Goal: Contribute content: Add original content to the website for others to see

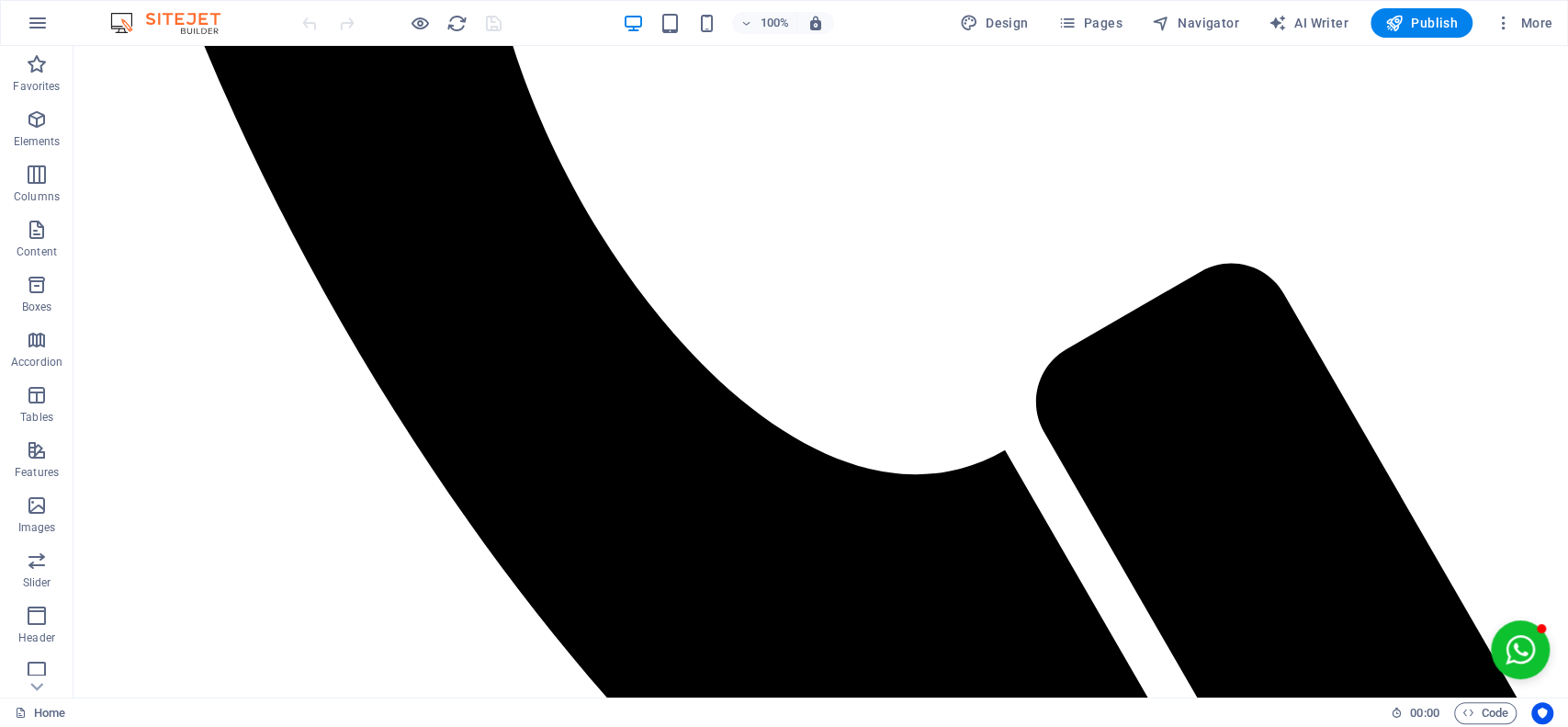
scroll to position [6082, 0]
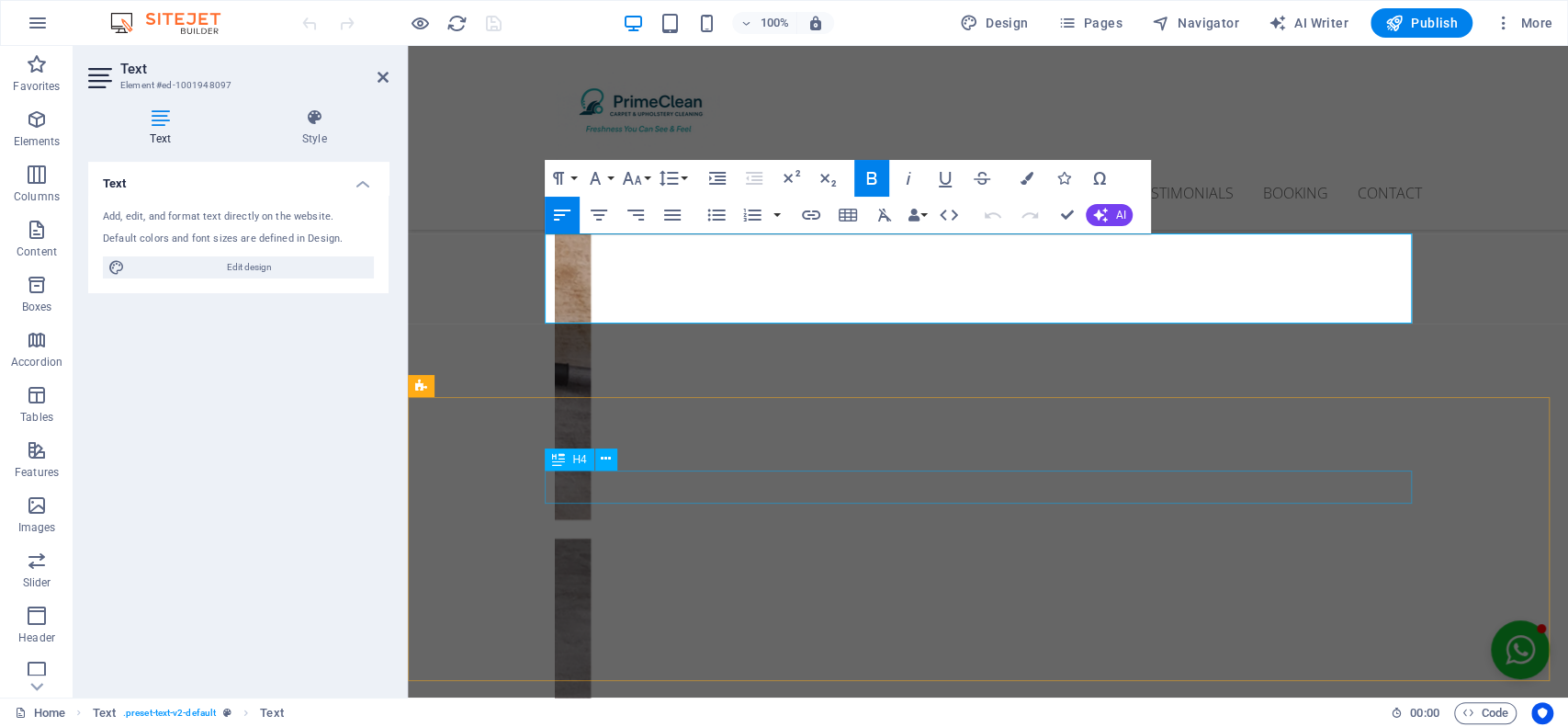
scroll to position [5948, 0]
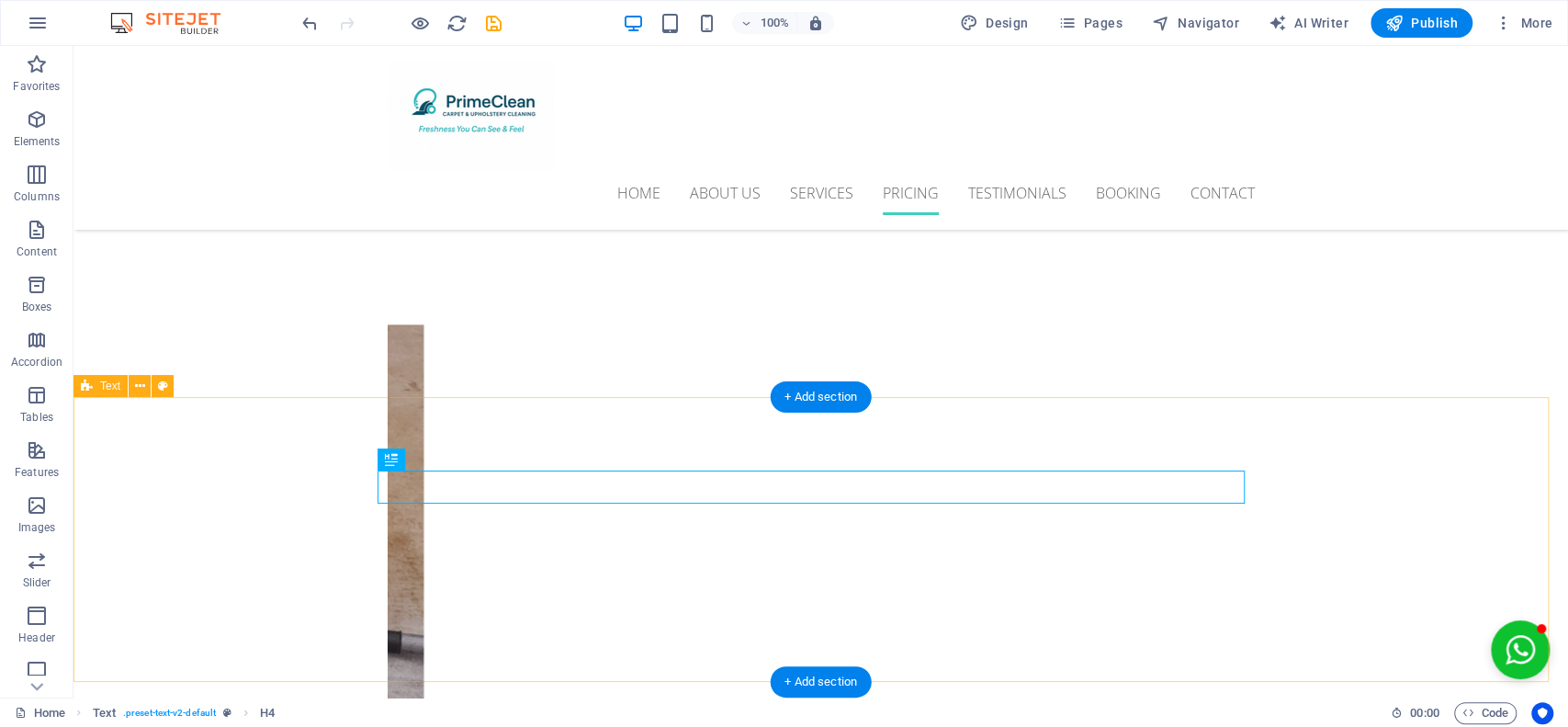
scroll to position [6082, 0]
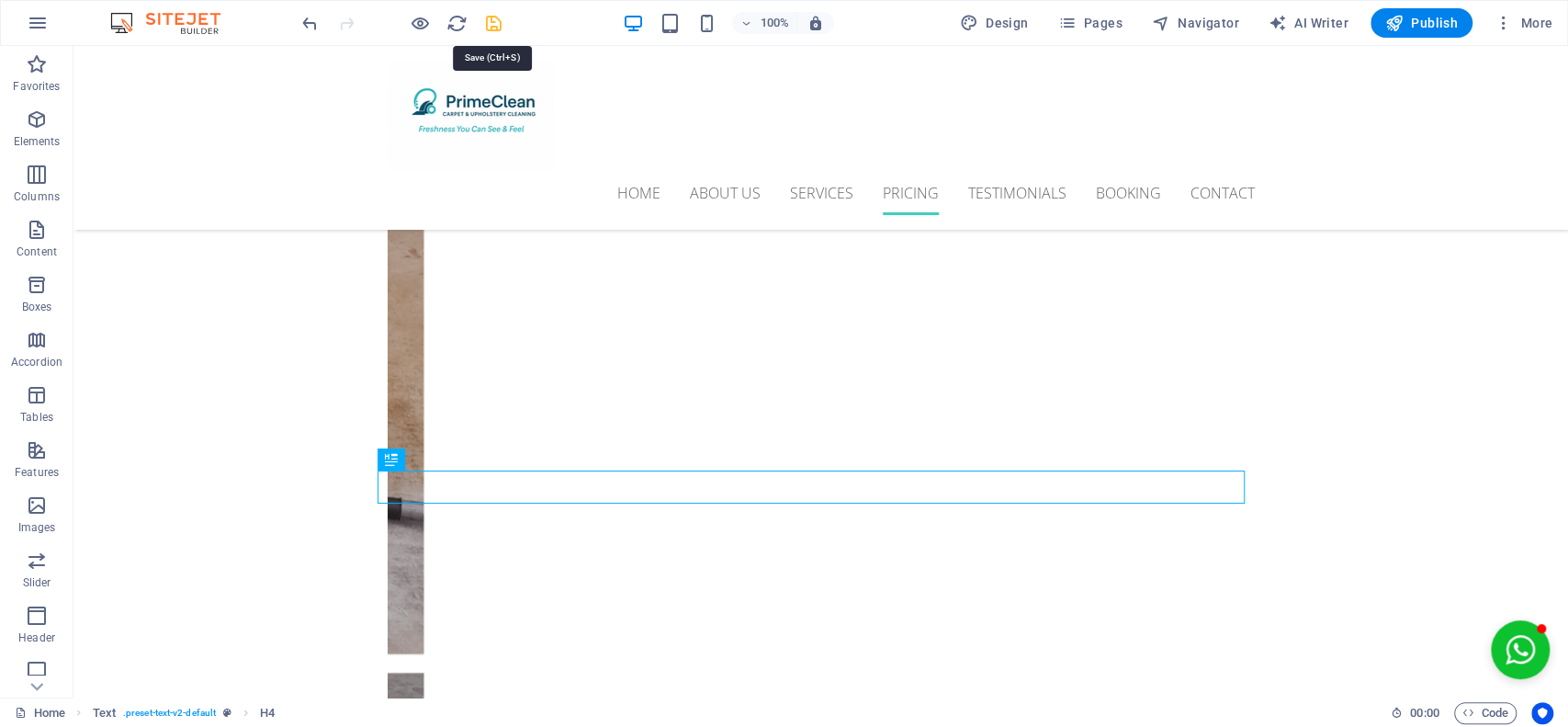
click at [488, 26] on icon "save" at bounding box center [493, 23] width 21 height 21
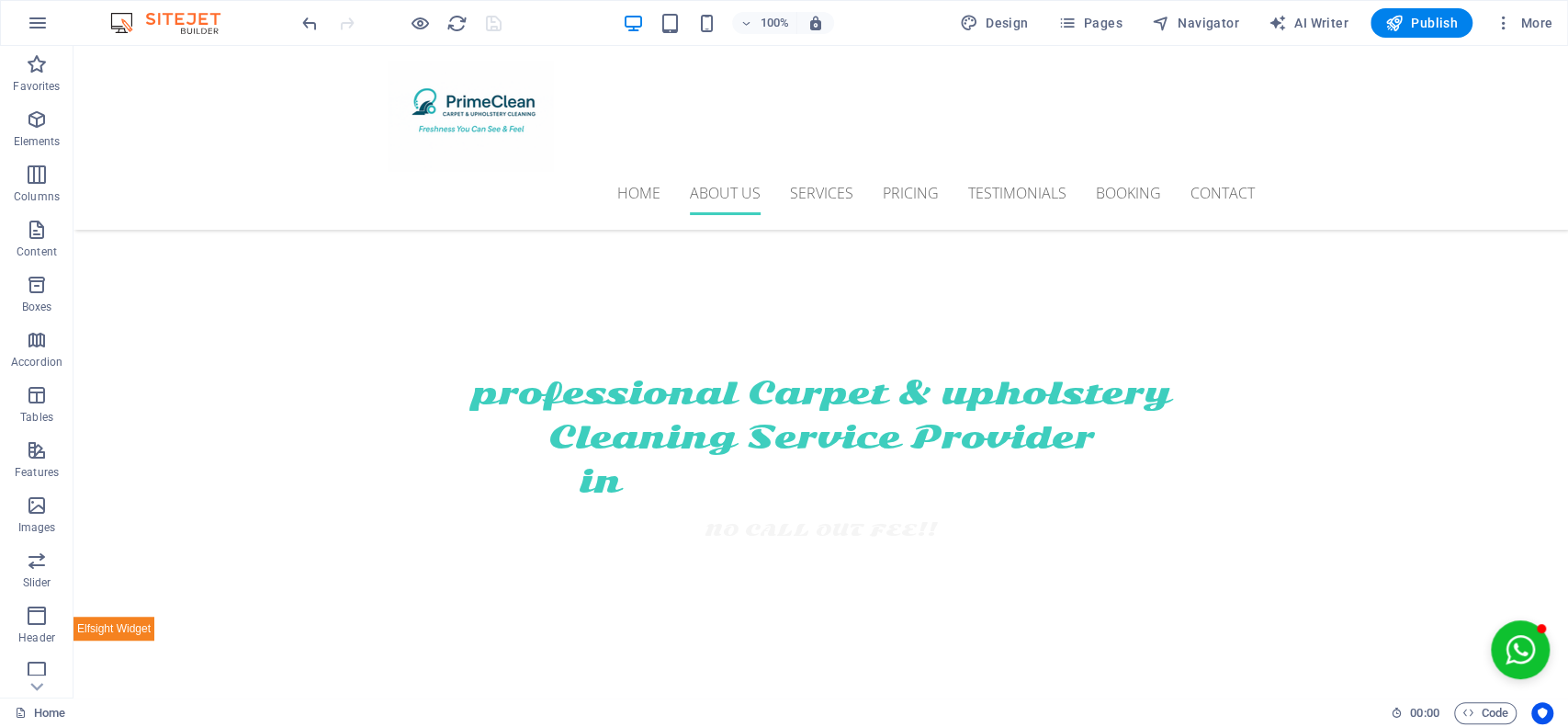
scroll to position [127, 0]
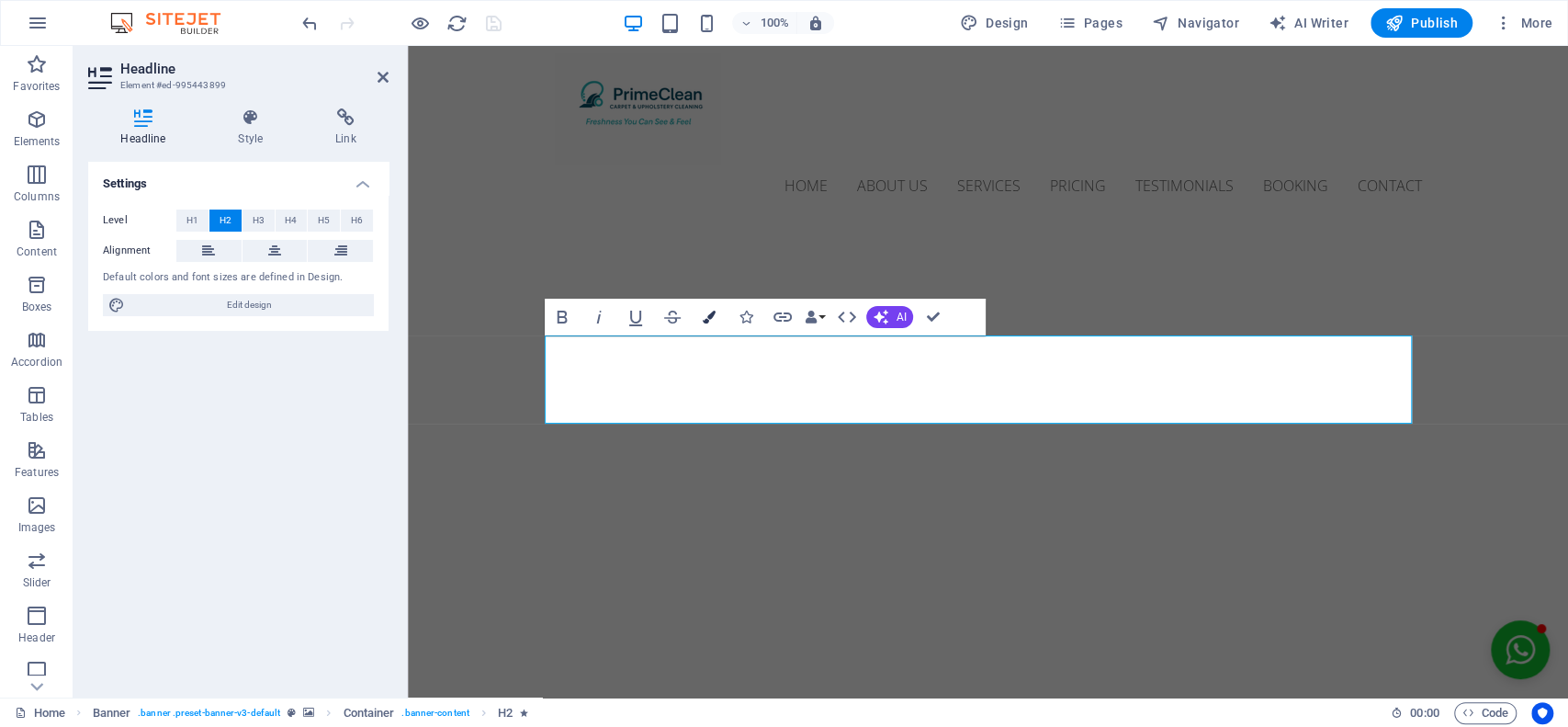
click at [710, 315] on icon "button" at bounding box center [709, 317] width 13 height 13
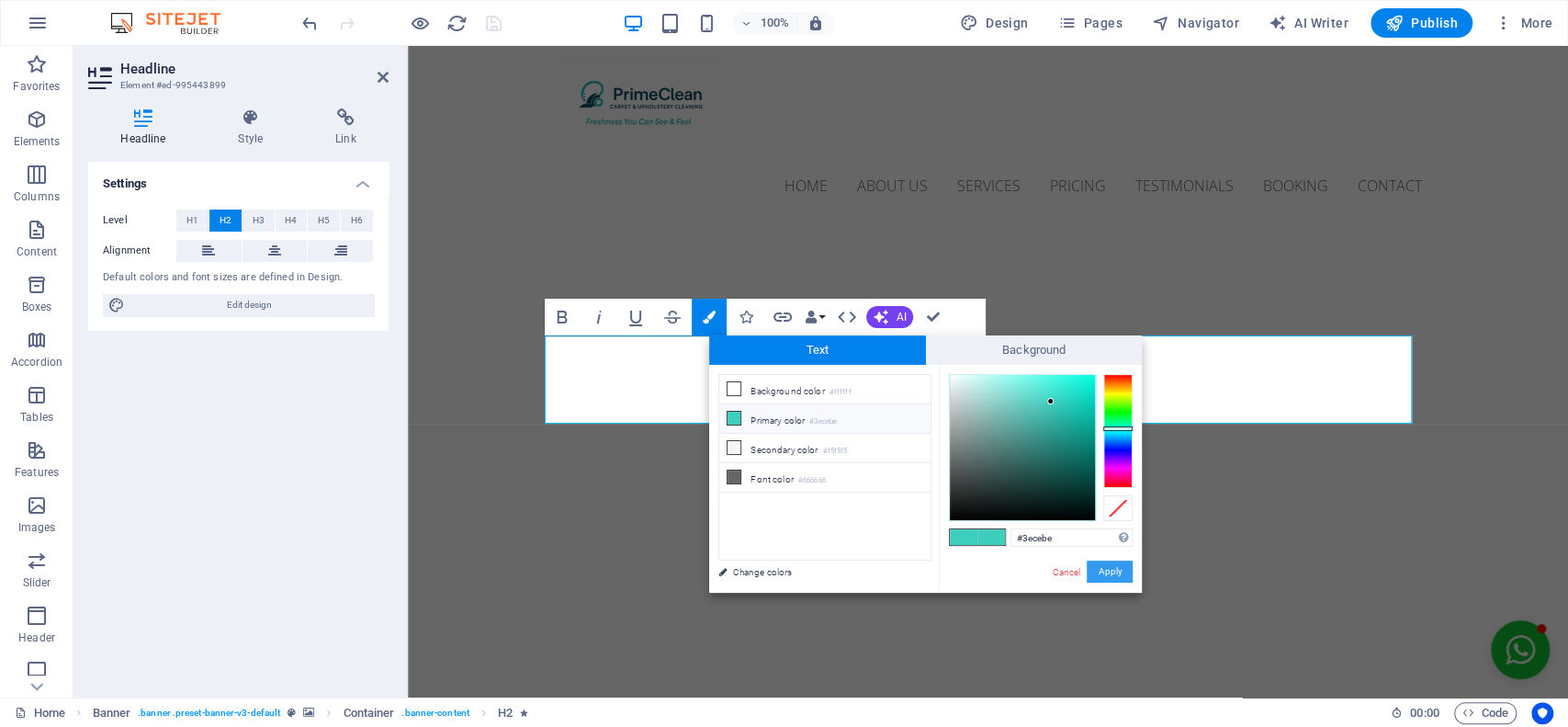
click at [1122, 565] on button "Apply" at bounding box center [1110, 572] width 46 height 22
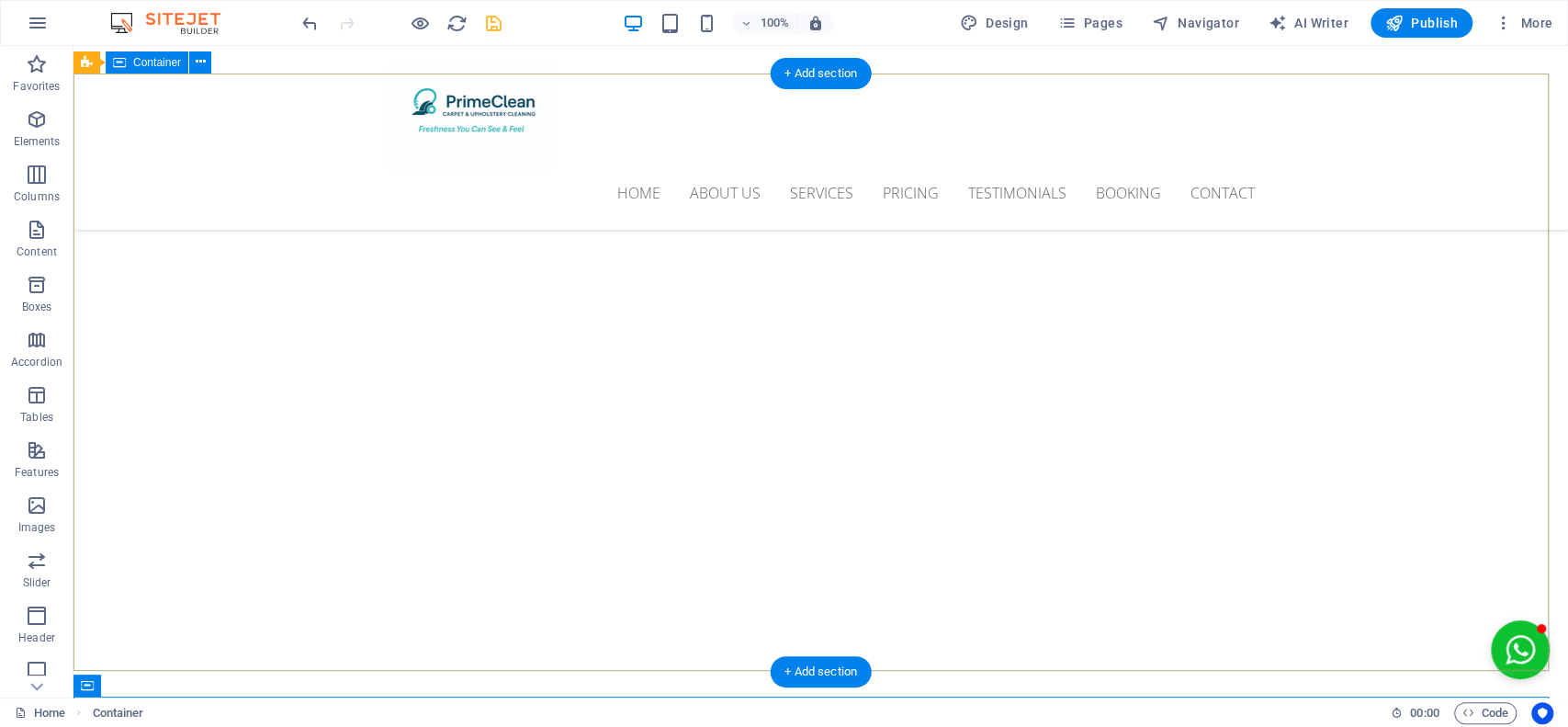
scroll to position [202, 0]
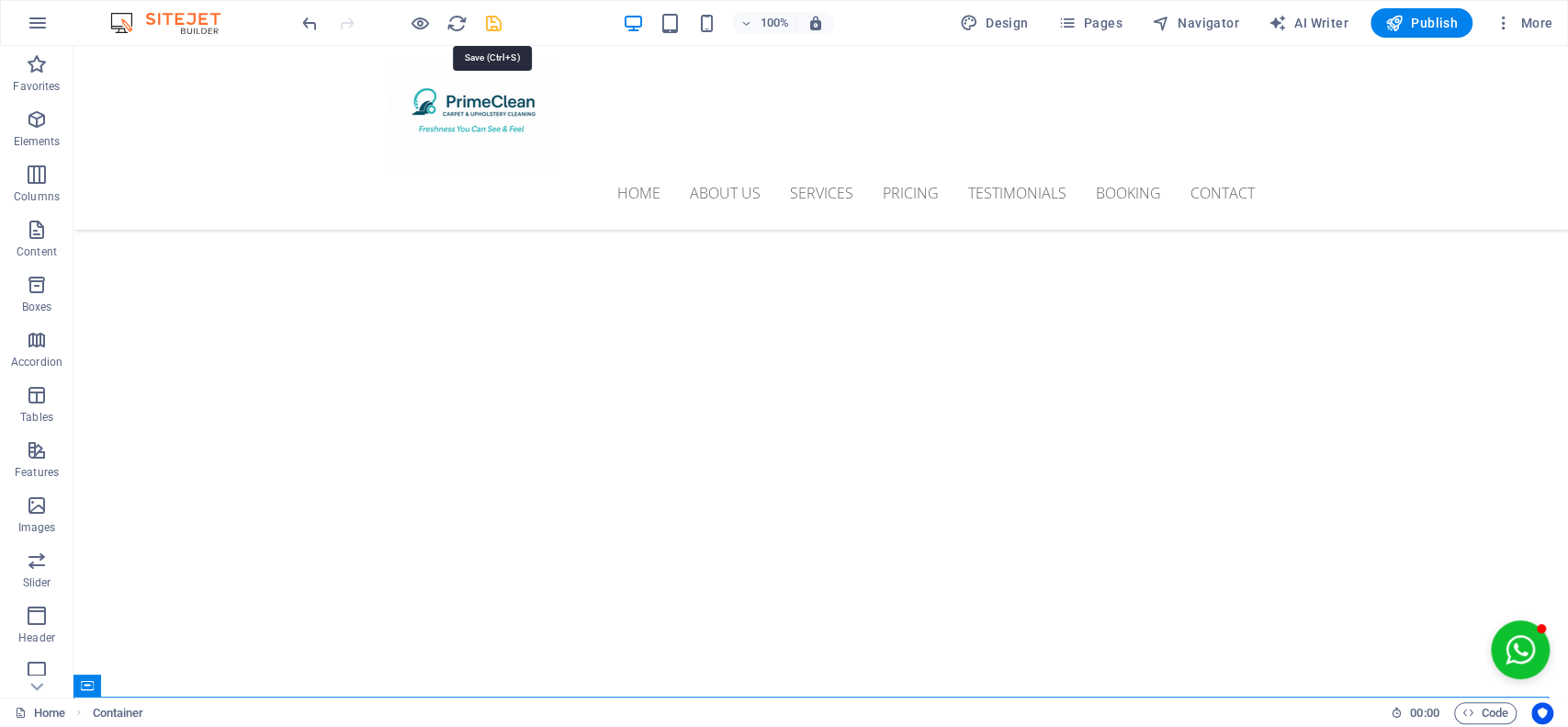
click at [488, 23] on icon "save" at bounding box center [493, 23] width 21 height 21
click at [1417, 29] on span "Publish" at bounding box center [1422, 23] width 73 height 19
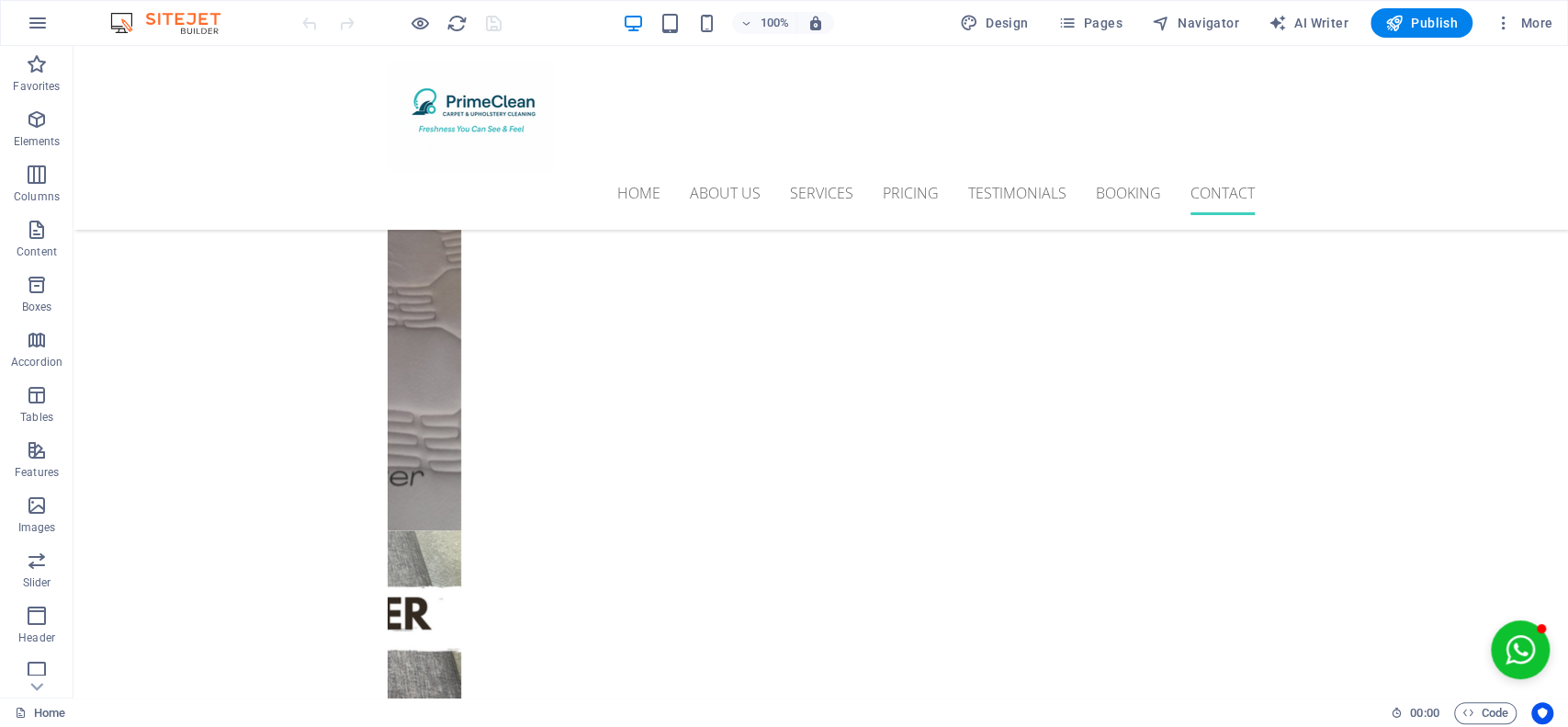
scroll to position [7222, 0]
click at [1076, 14] on icon "button" at bounding box center [1066, 23] width 19 height 19
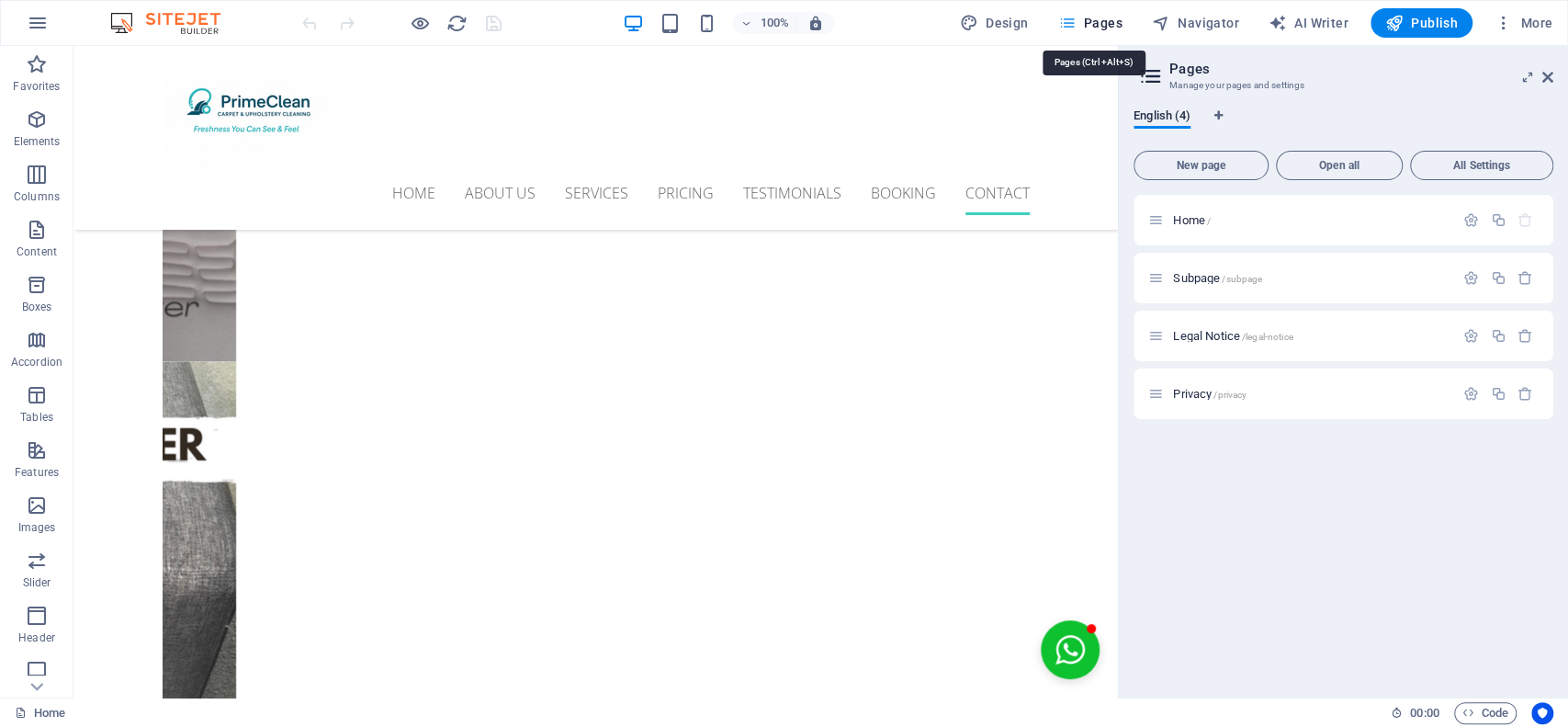
scroll to position [7042, 0]
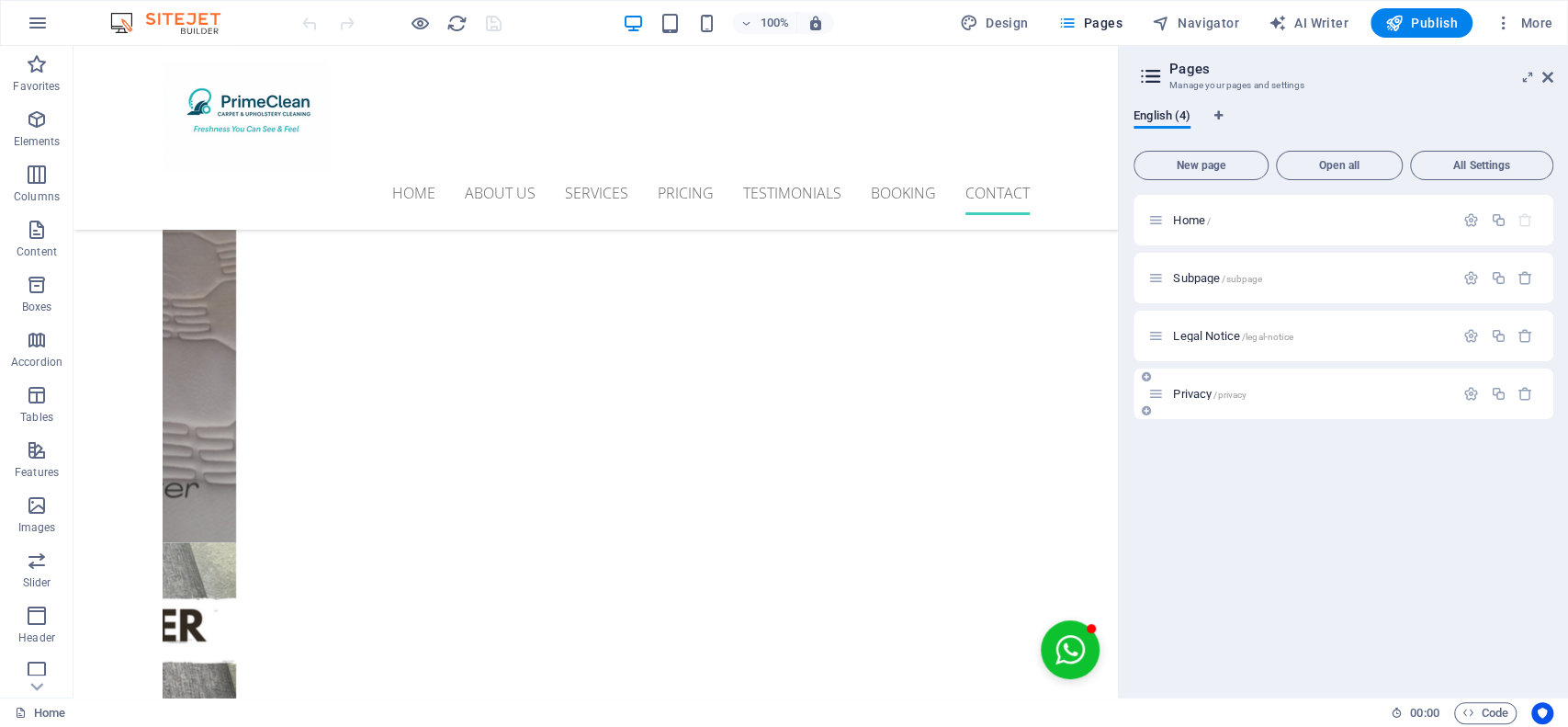
click at [1282, 400] on div "Privacy /privacy" at bounding box center [1301, 393] width 306 height 21
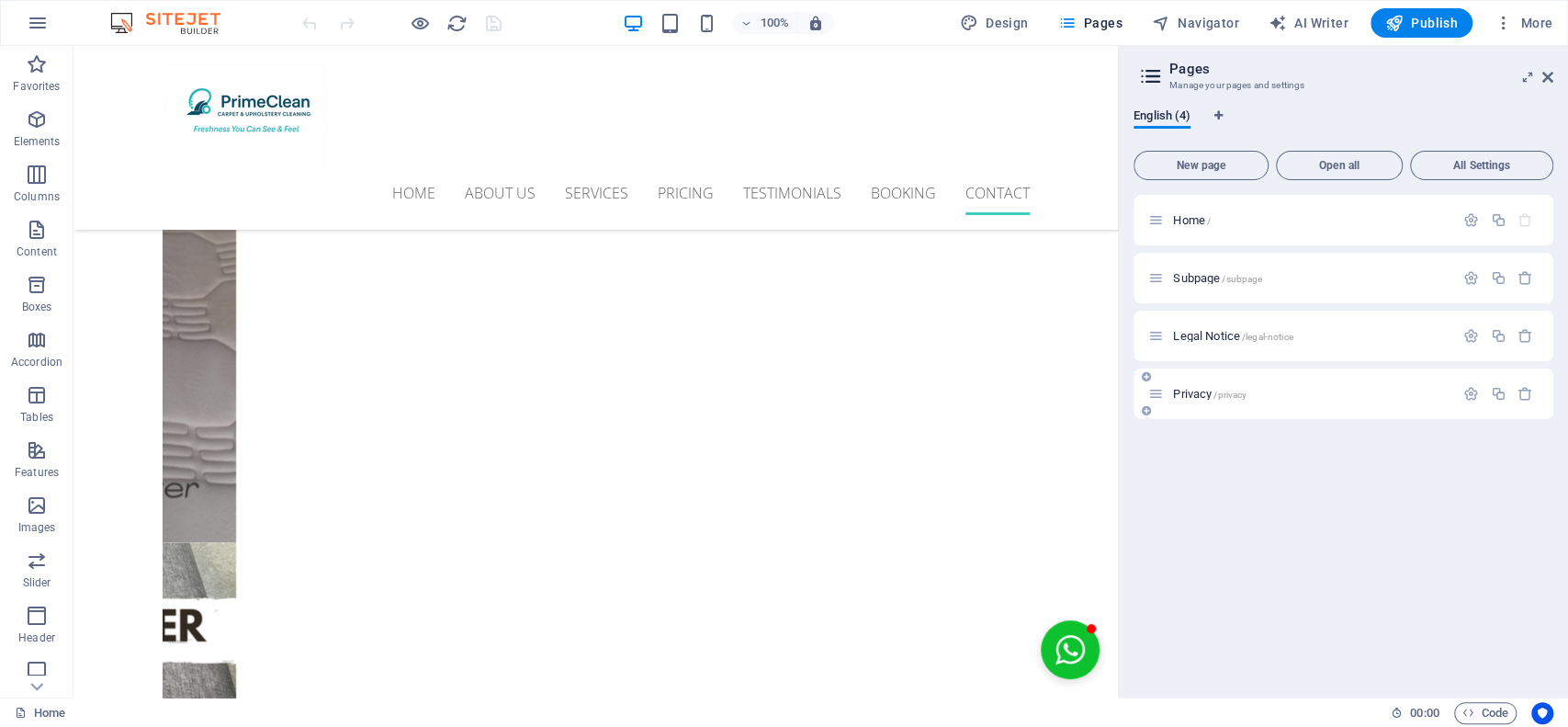
click at [1284, 404] on div "Privacy /privacy" at bounding box center [1301, 393] width 306 height 21
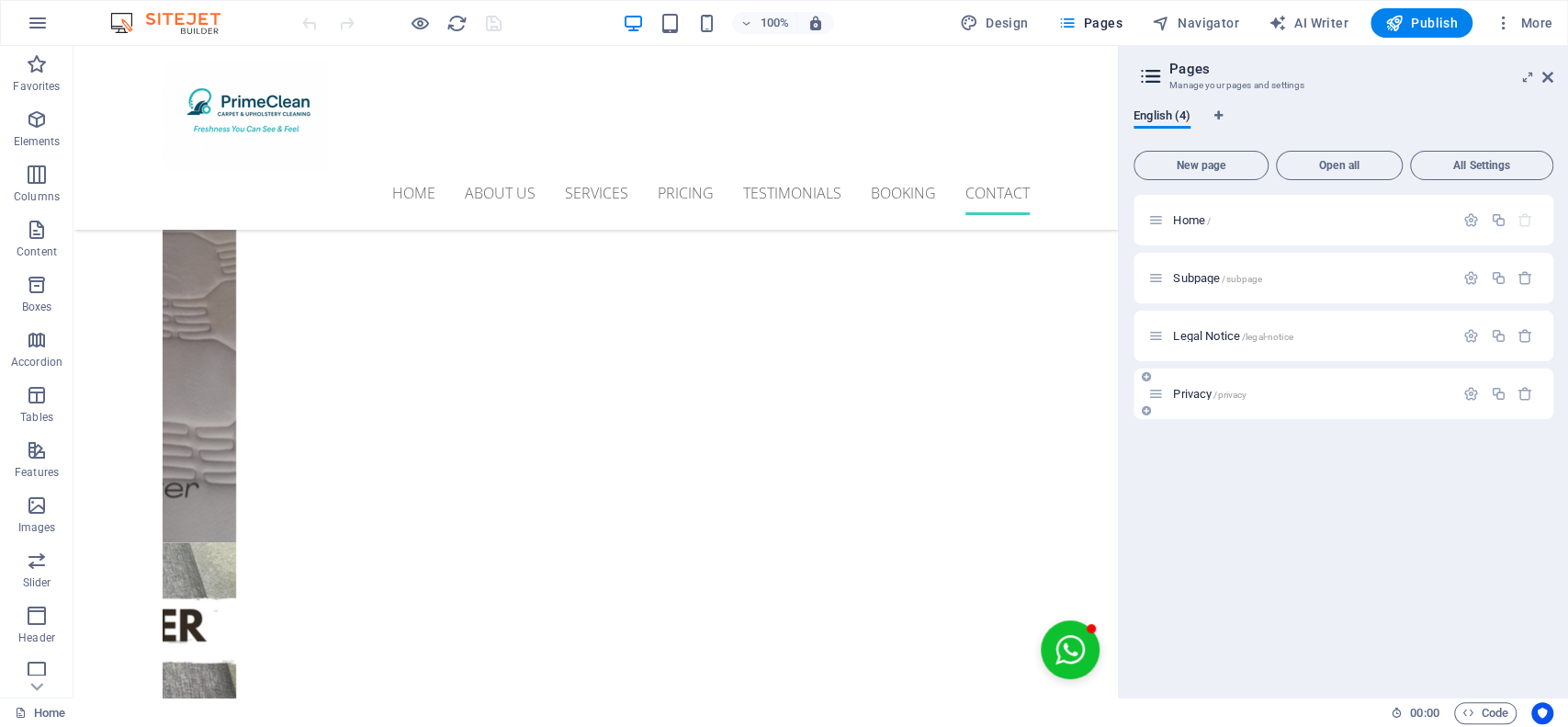
click at [1284, 404] on div "Privacy /privacy" at bounding box center [1301, 393] width 306 height 21
click at [1337, 404] on div "Privacy /privacy" at bounding box center [1301, 393] width 306 height 21
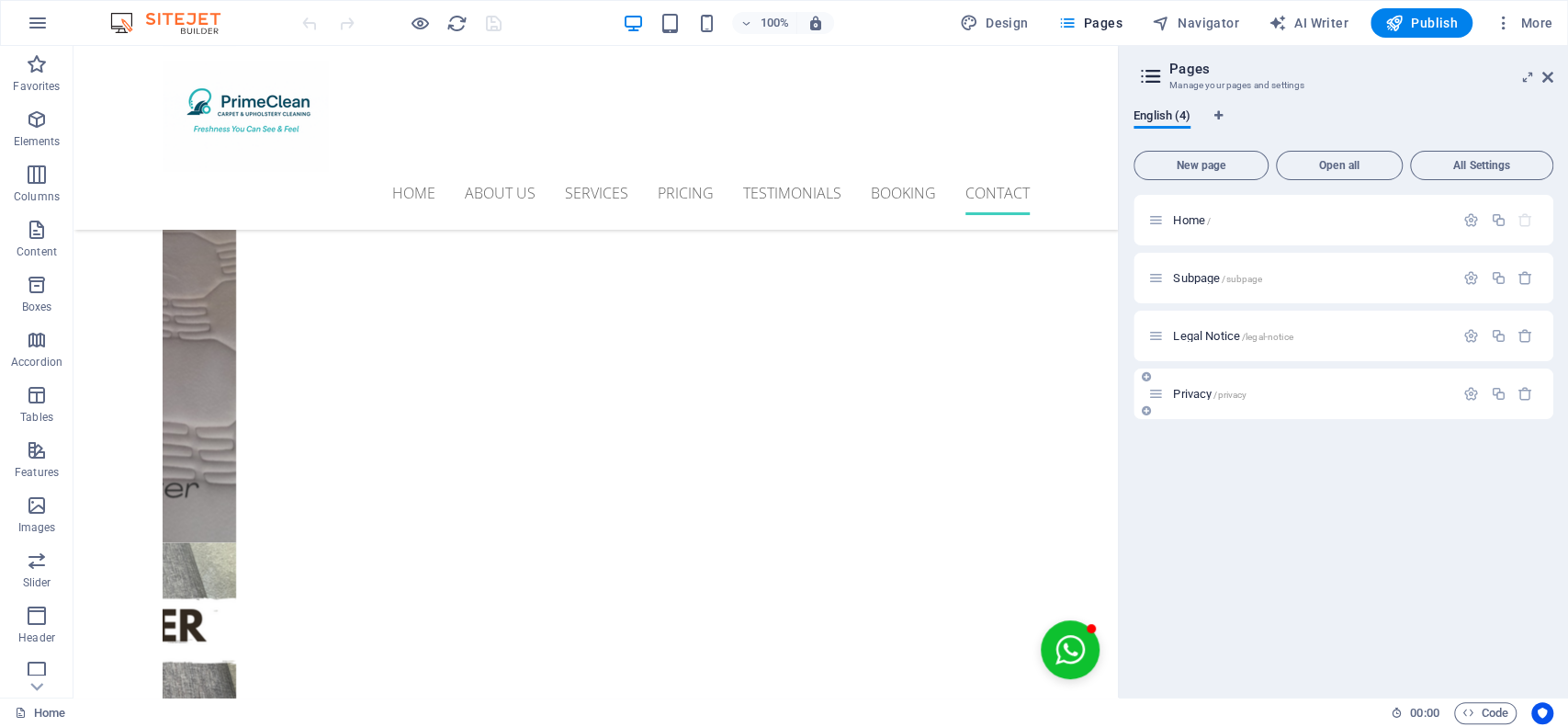
click at [1338, 404] on div "Privacy /privacy" at bounding box center [1301, 393] width 306 height 21
click at [1338, 404] on div "Privacy /privacy" at bounding box center [1343, 393] width 420 height 50
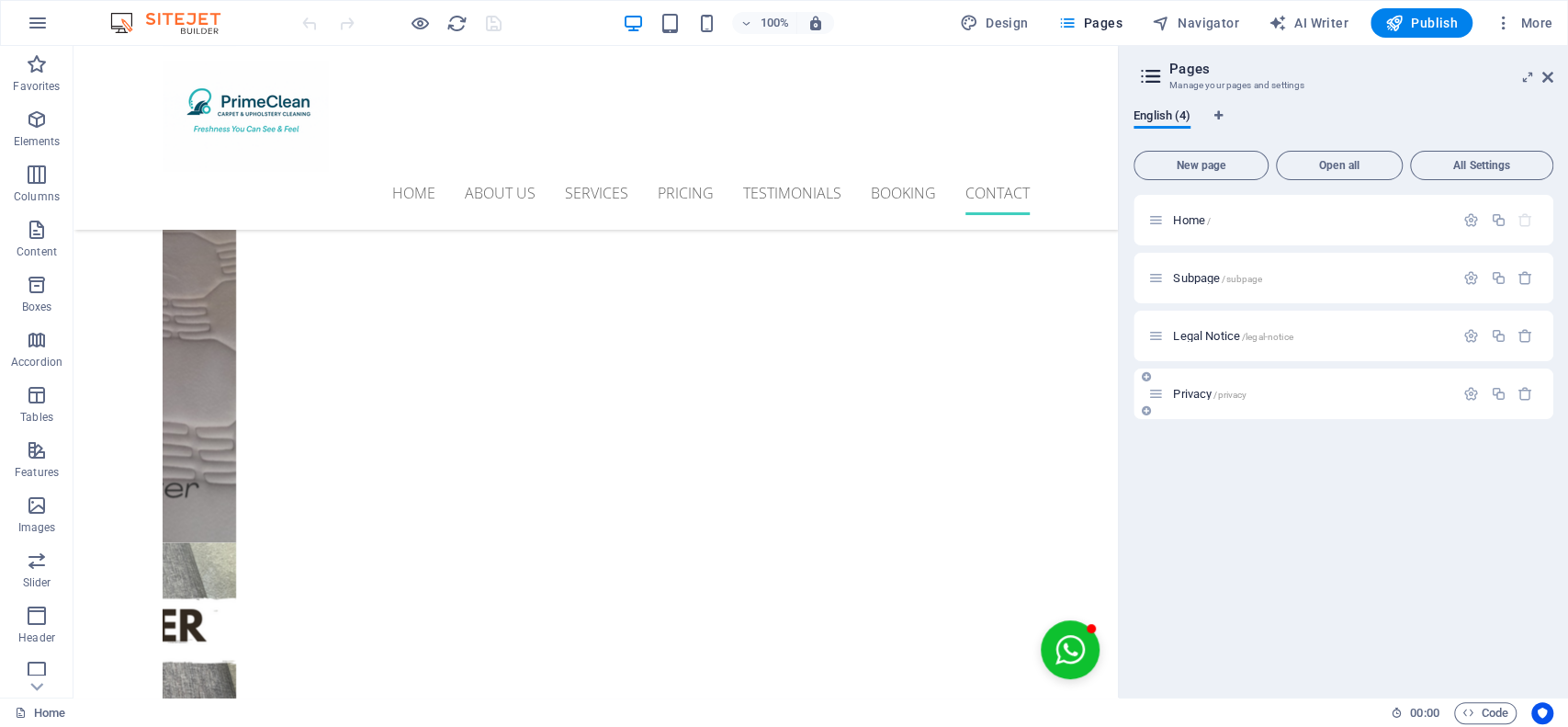
click at [1338, 404] on div "Privacy /privacy" at bounding box center [1343, 393] width 420 height 50
click at [417, 15] on icon "button" at bounding box center [420, 23] width 21 height 21
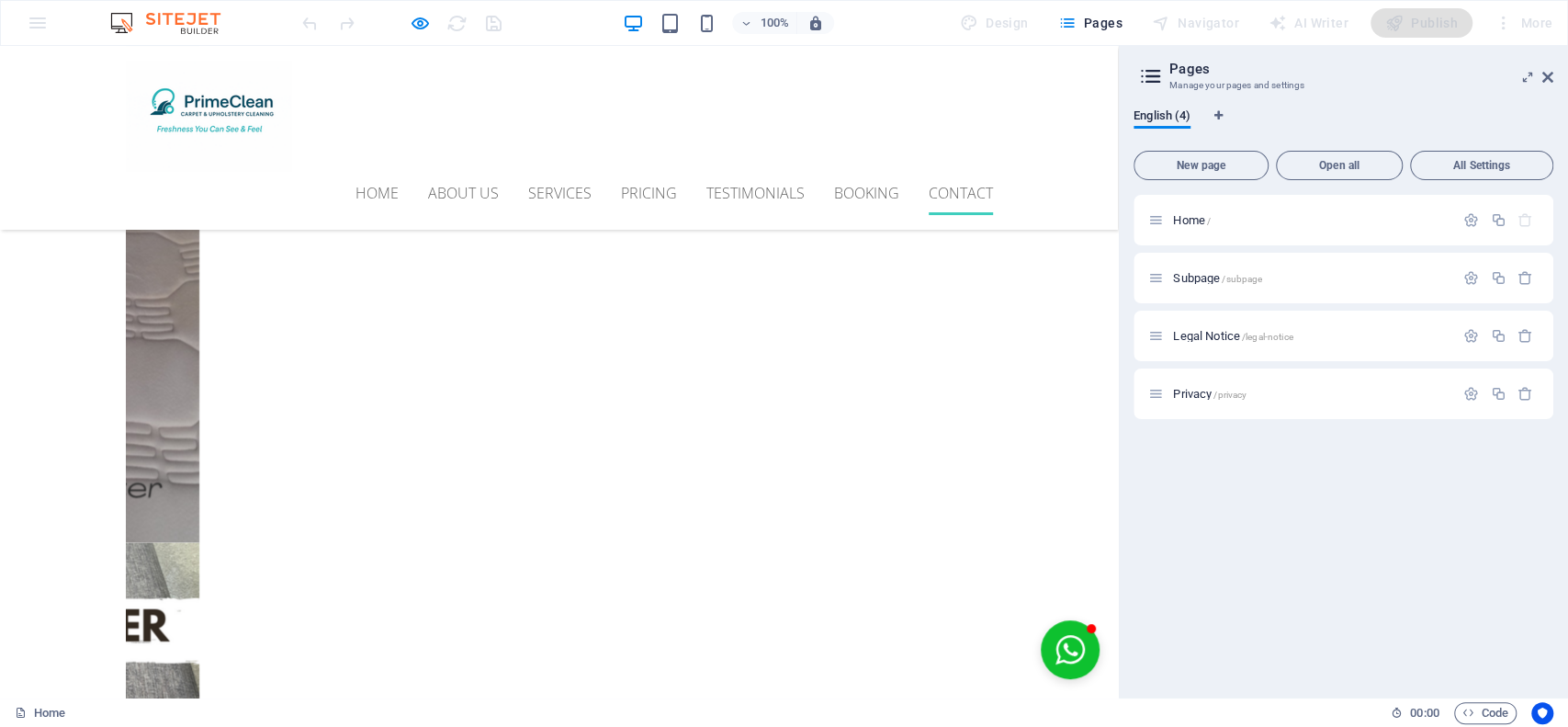
scroll to position [7412, 0]
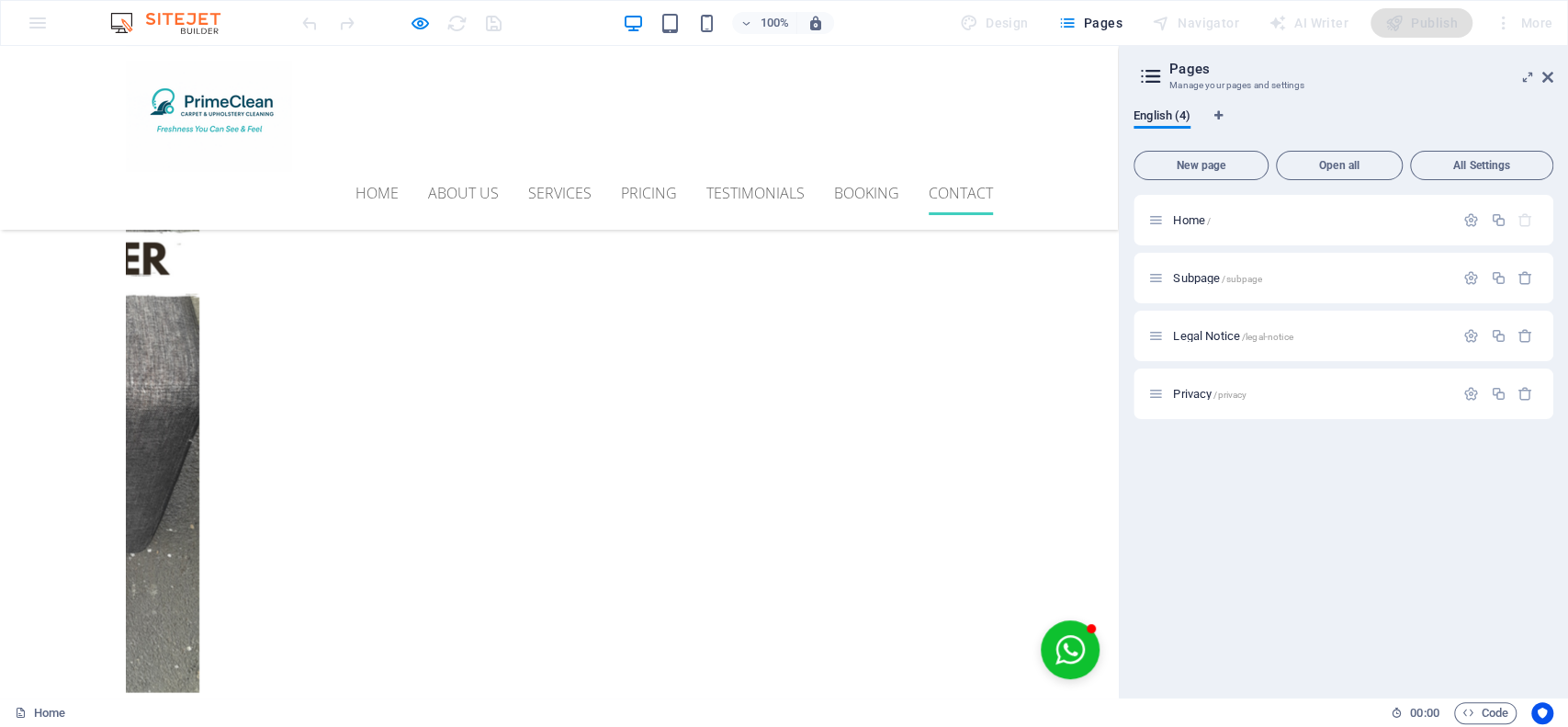
drag, startPoint x: 1107, startPoint y: 627, endPoint x: 1109, endPoint y: 762, distance: 135.0
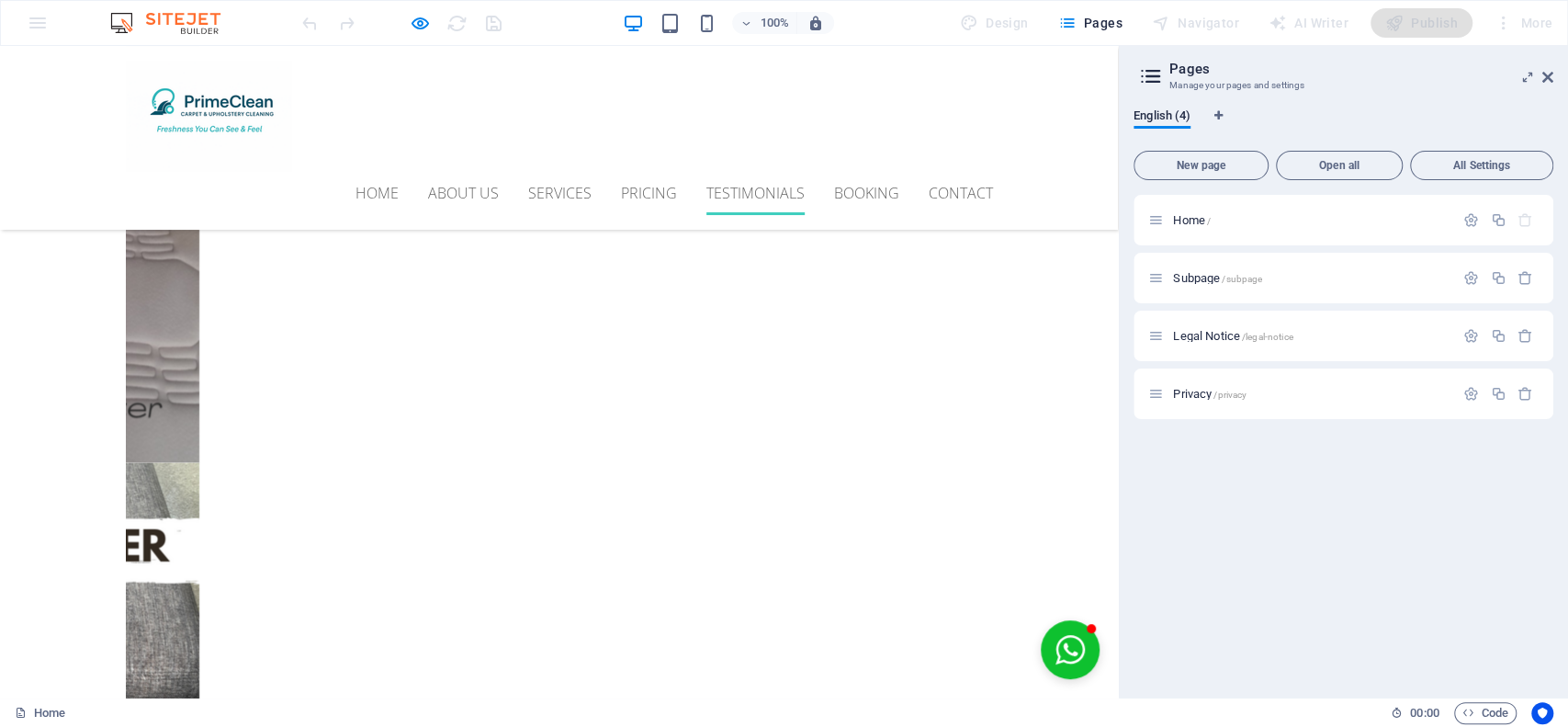
scroll to position [6984, 0]
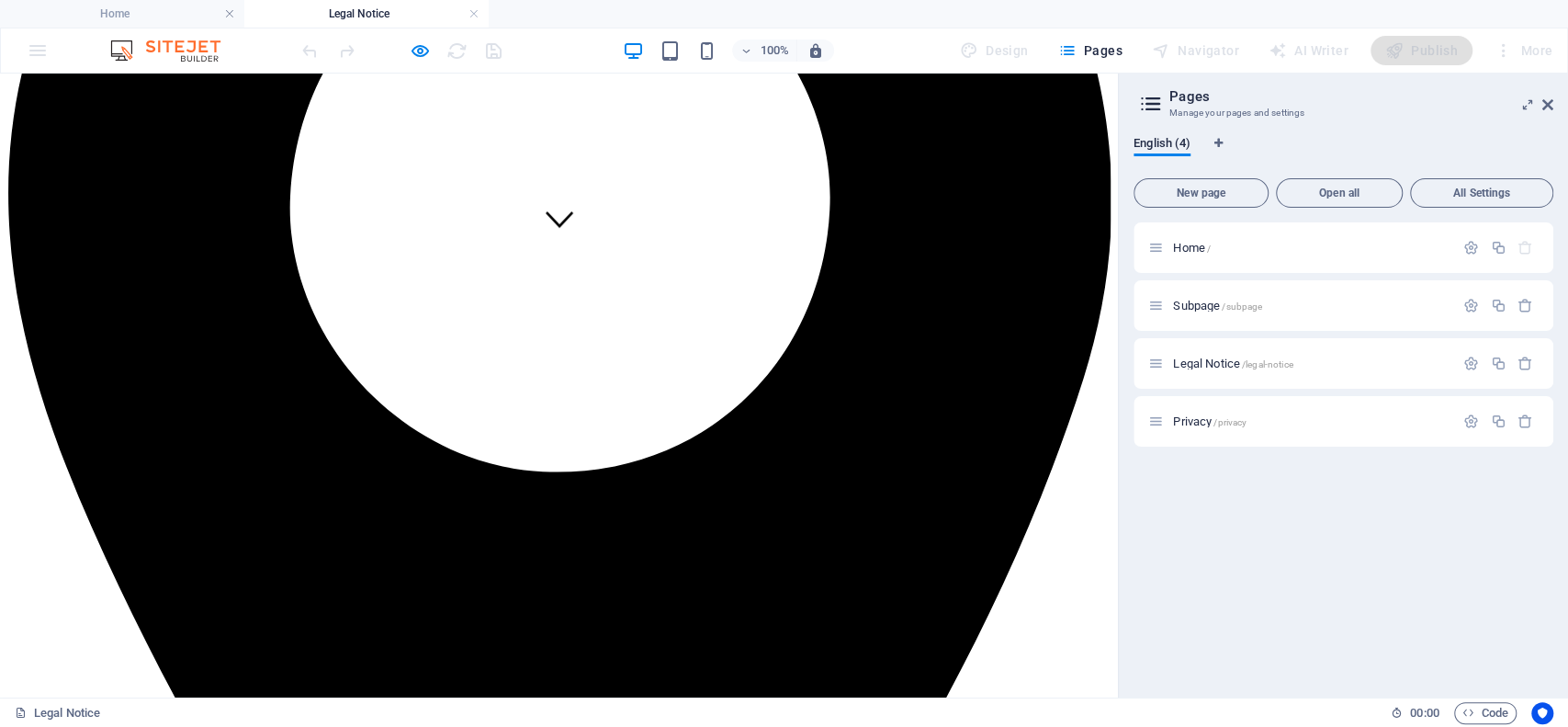
scroll to position [838, 0]
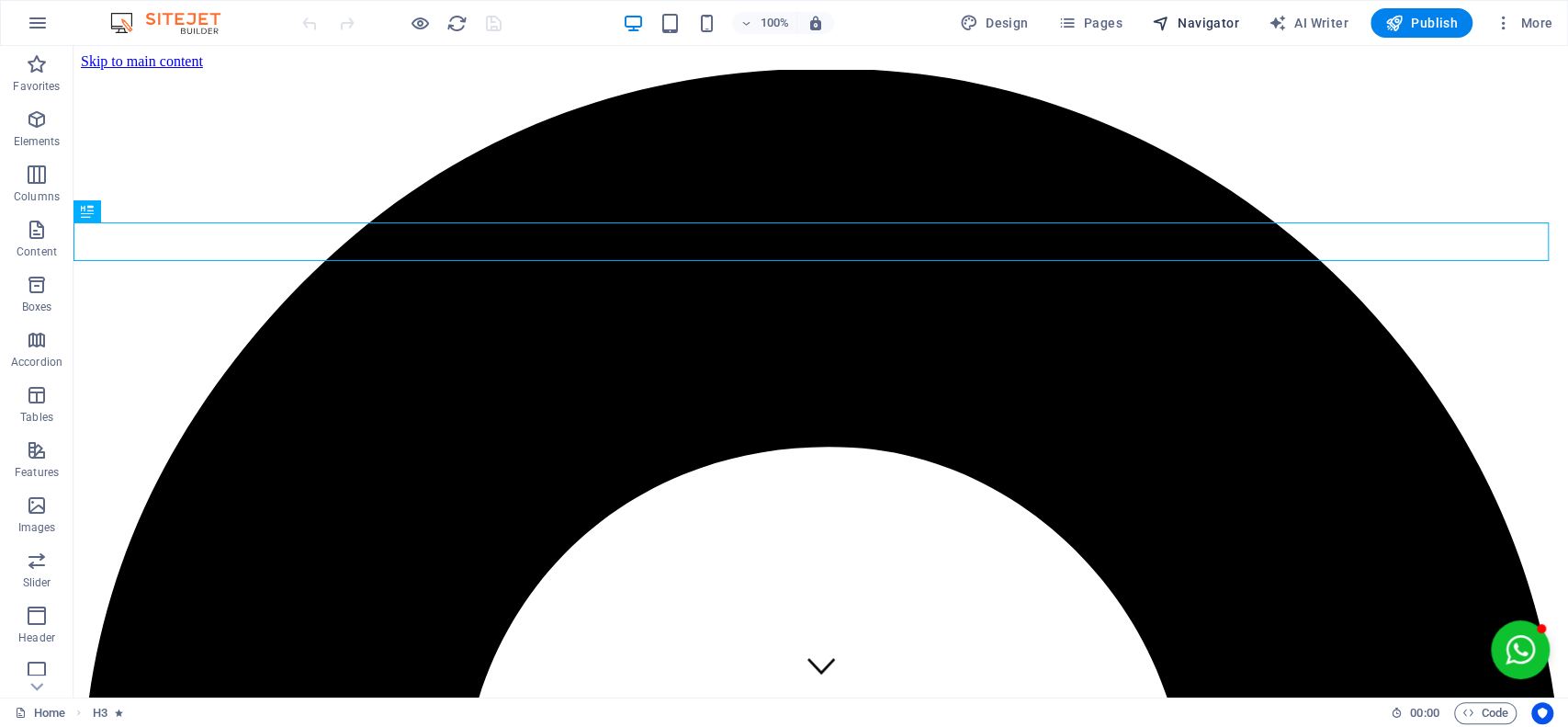
click at [1167, 24] on icon "button" at bounding box center [1161, 23] width 19 height 19
click at [1204, 19] on span "Navigator" at bounding box center [1196, 23] width 87 height 19
click at [1068, 22] on icon "button" at bounding box center [1066, 23] width 19 height 19
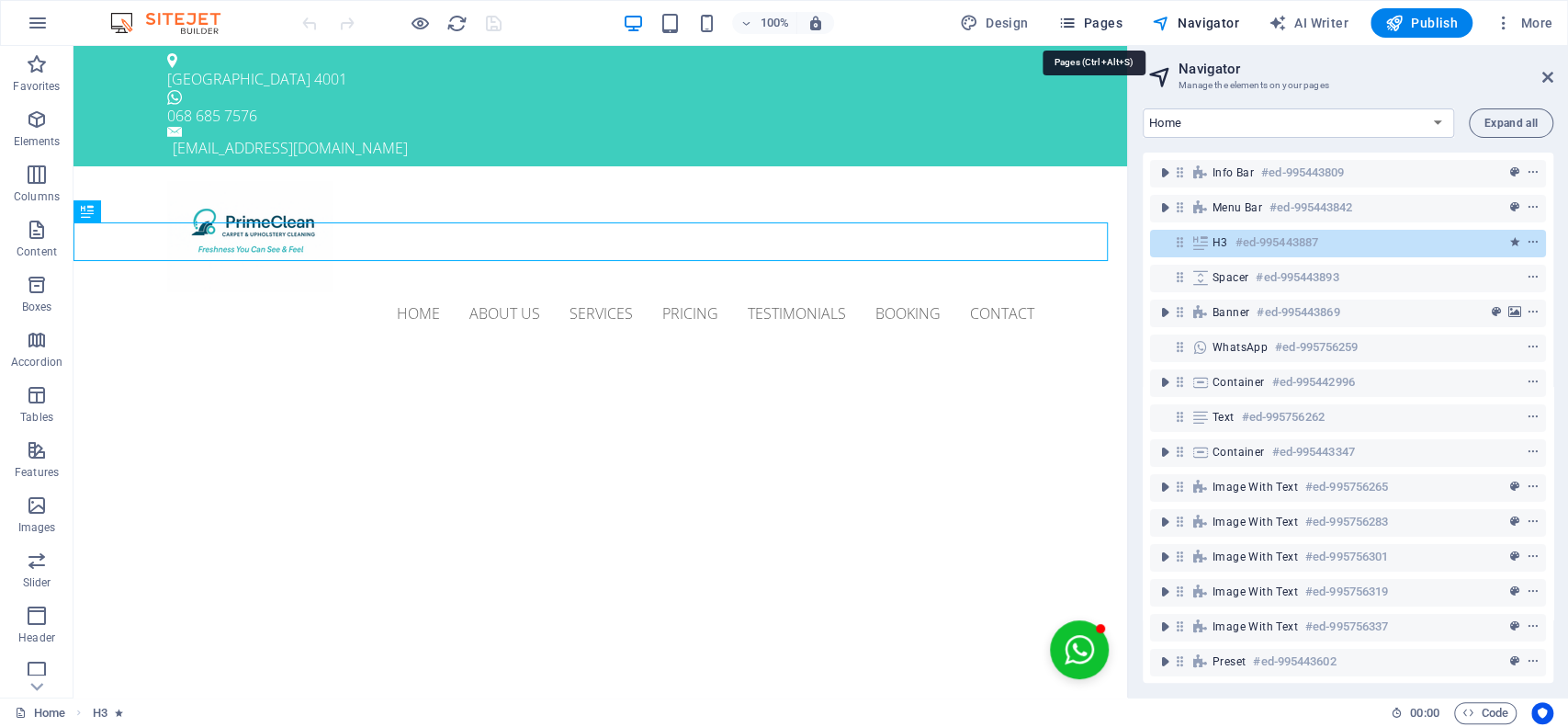
click at [1068, 22] on icon "button" at bounding box center [1066, 23] width 19 height 19
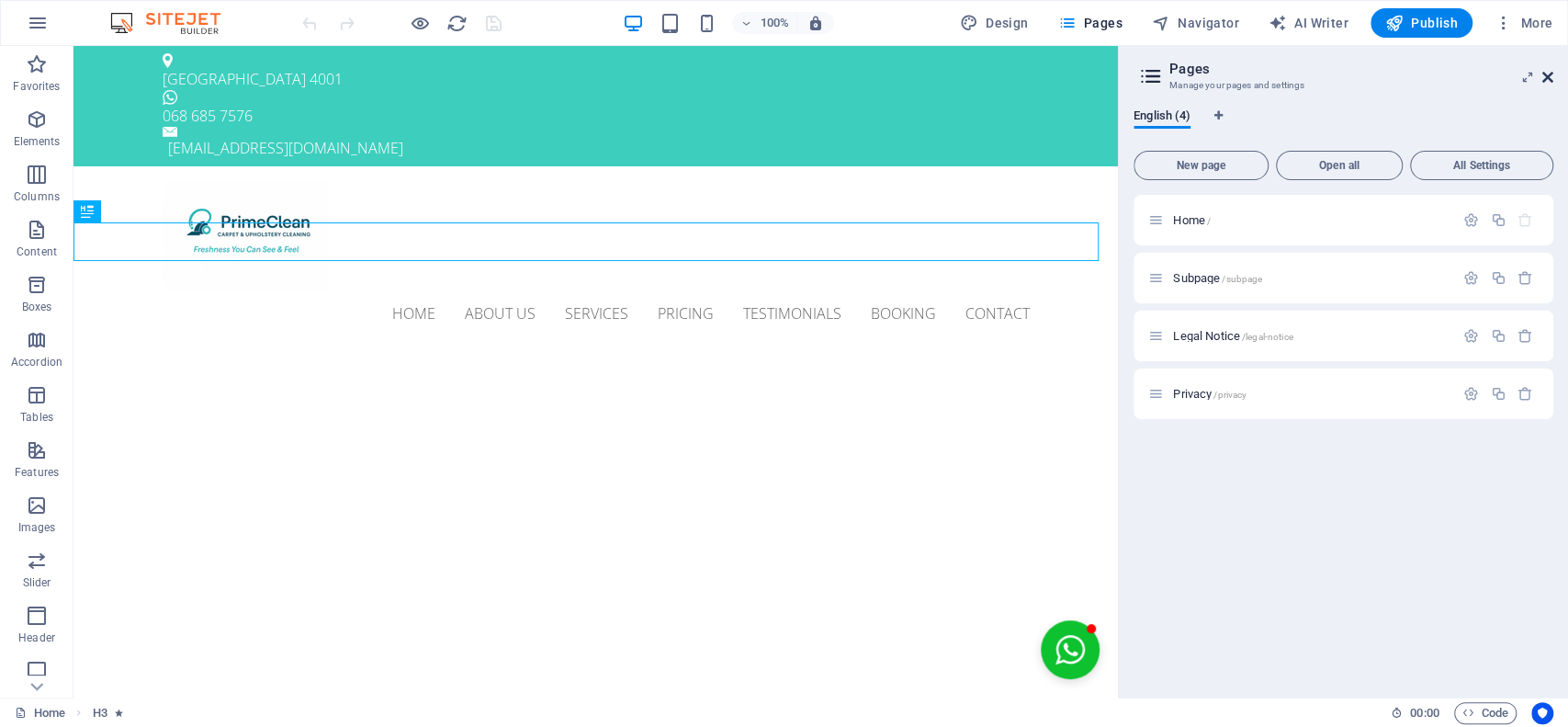
click at [1547, 73] on icon at bounding box center [1547, 77] width 11 height 15
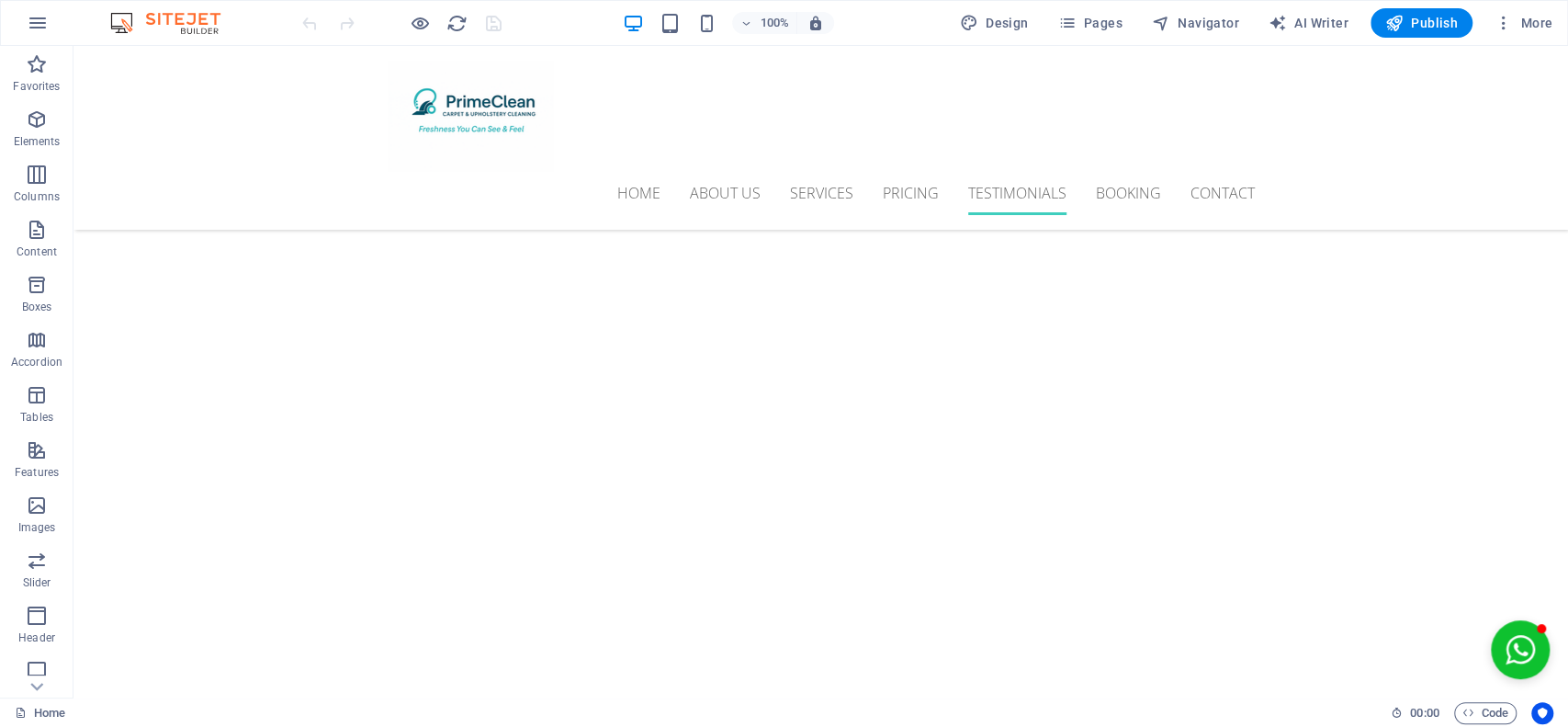
scroll to position [7413, 0]
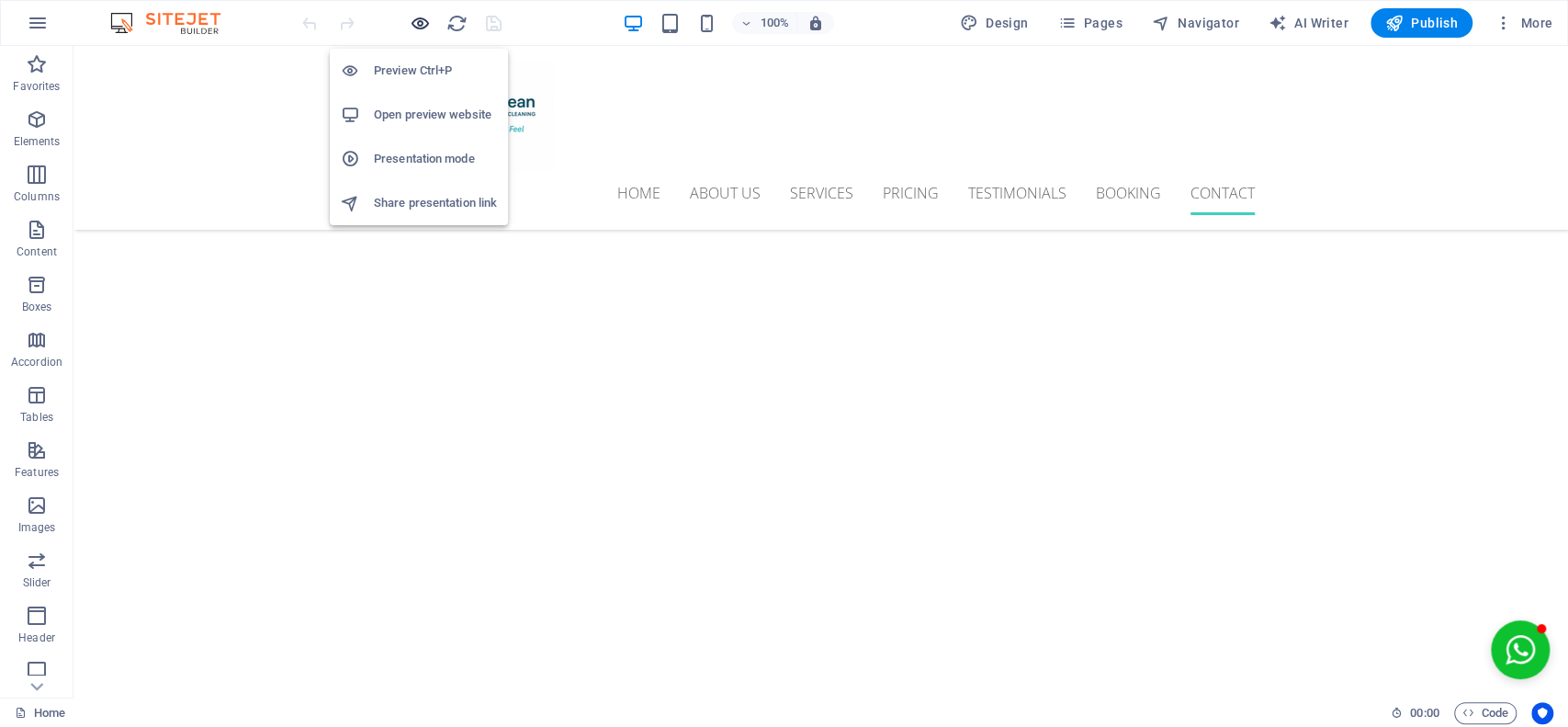
click at [421, 15] on icon "button" at bounding box center [420, 23] width 21 height 21
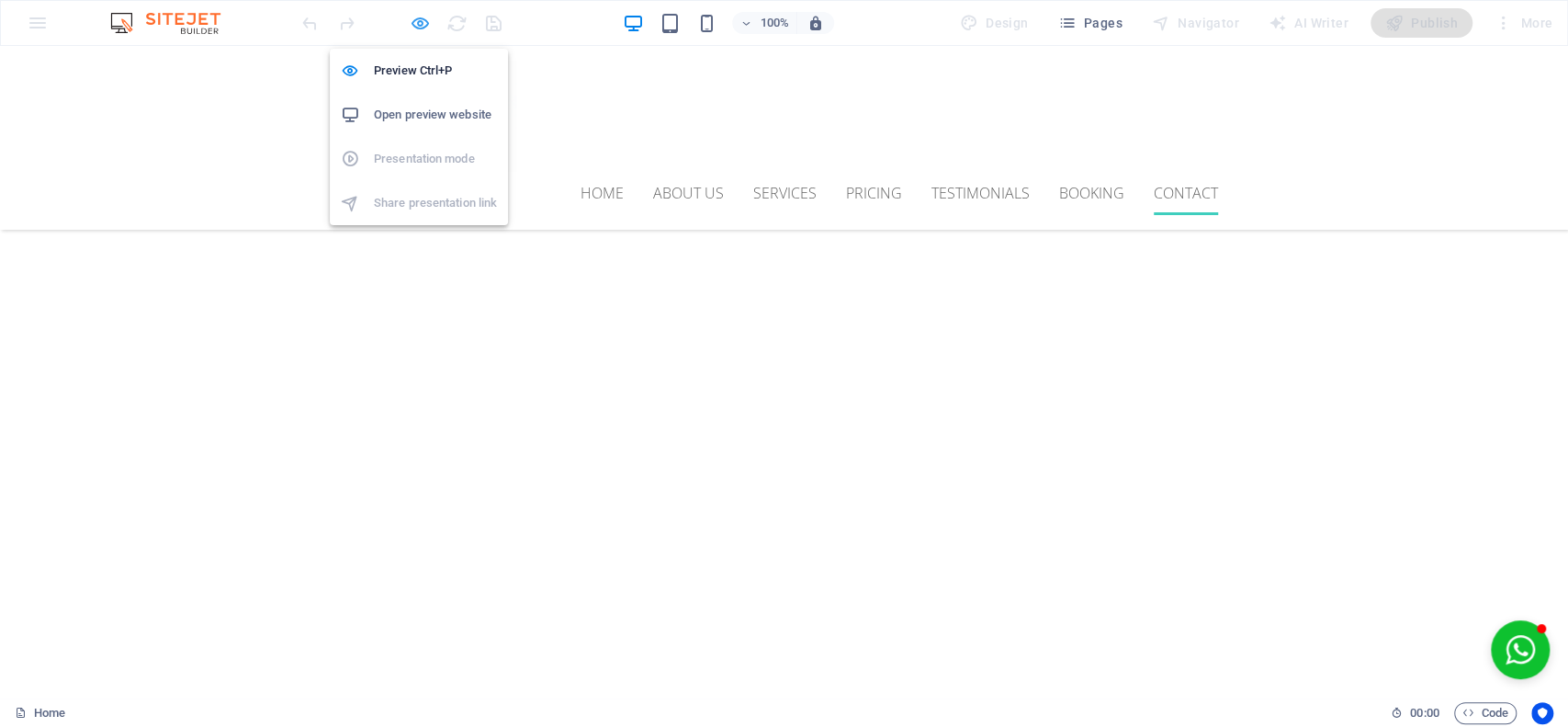
scroll to position [7418, 0]
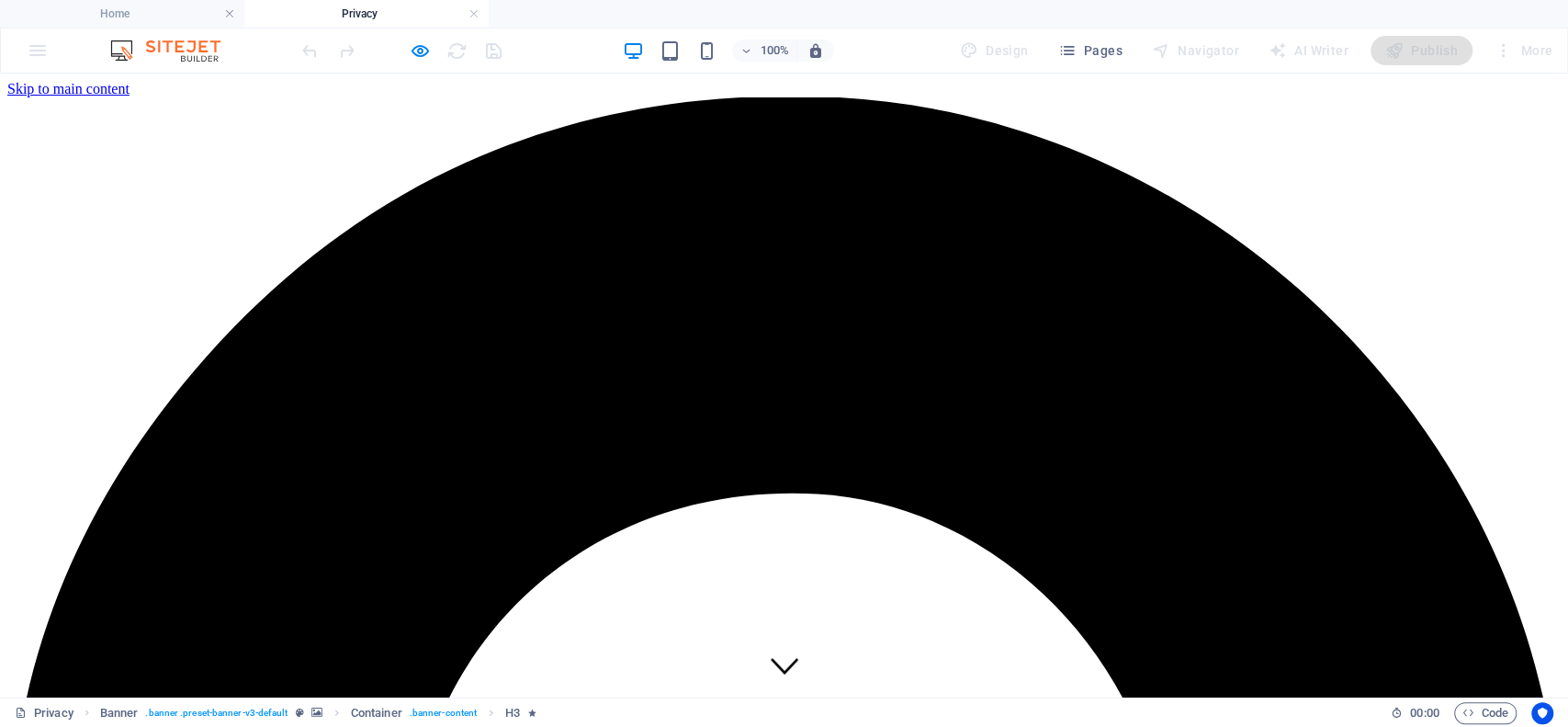
scroll to position [0, 0]
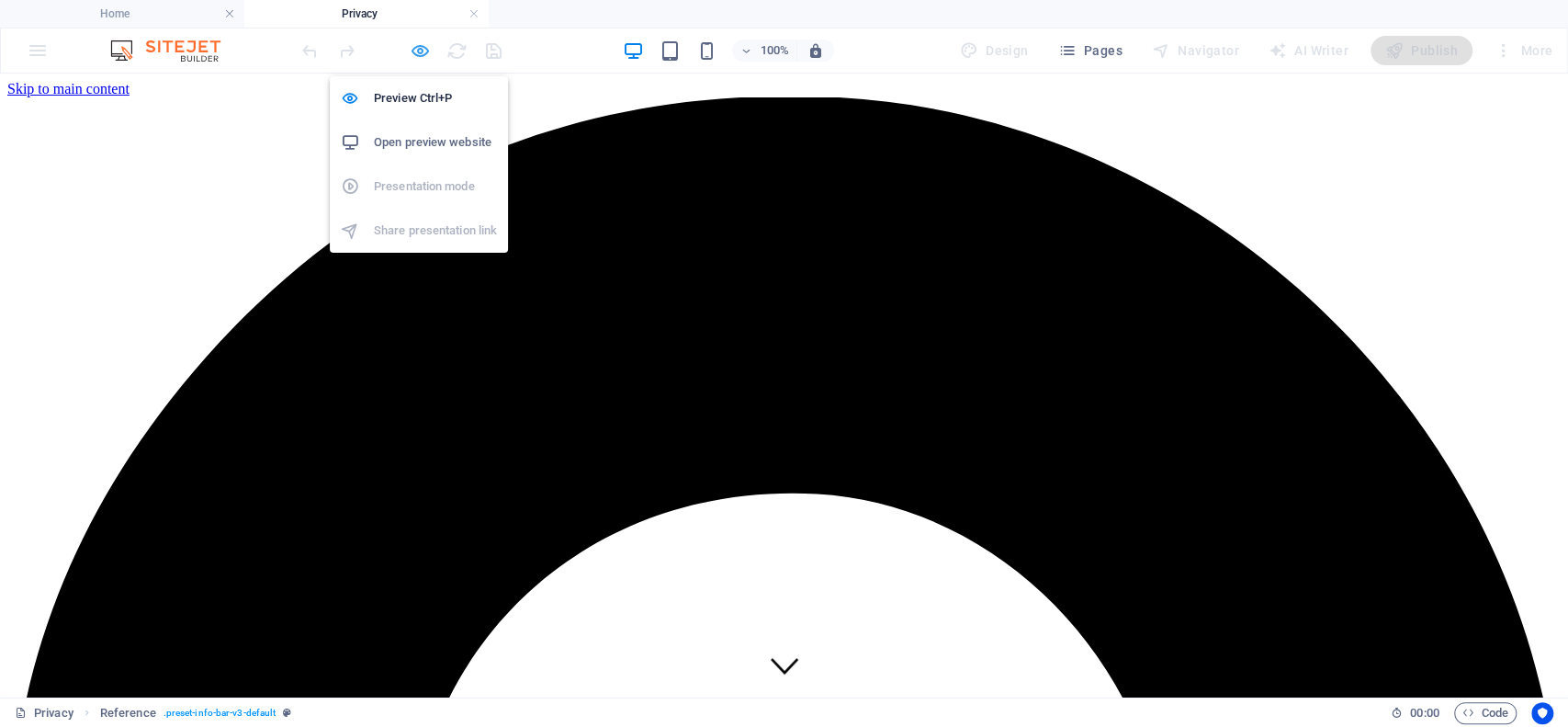
click at [421, 40] on icon "button" at bounding box center [420, 50] width 21 height 21
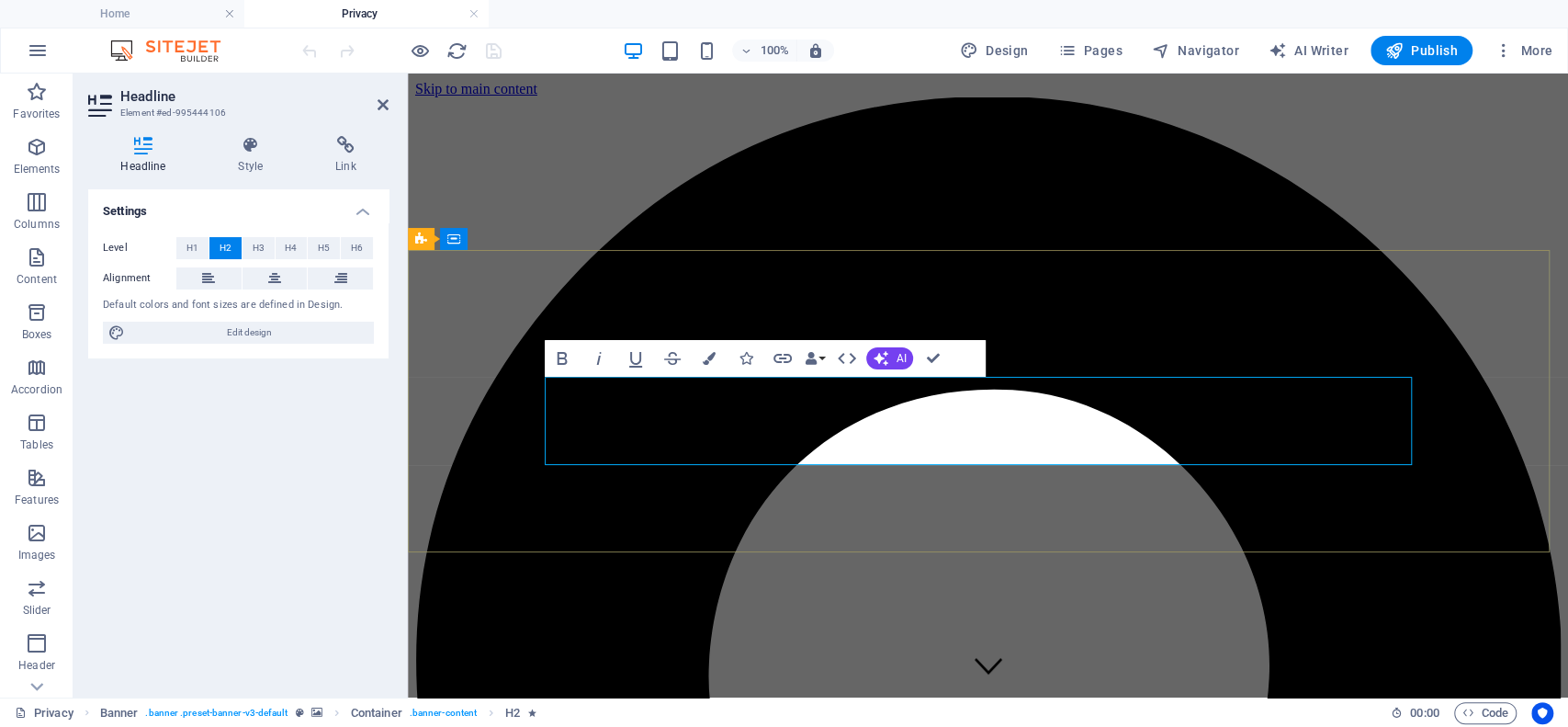
drag, startPoint x: 568, startPoint y: 401, endPoint x: 1281, endPoint y: 473, distance: 716.6
click at [721, 351] on button "Colors" at bounding box center [709, 358] width 35 height 37
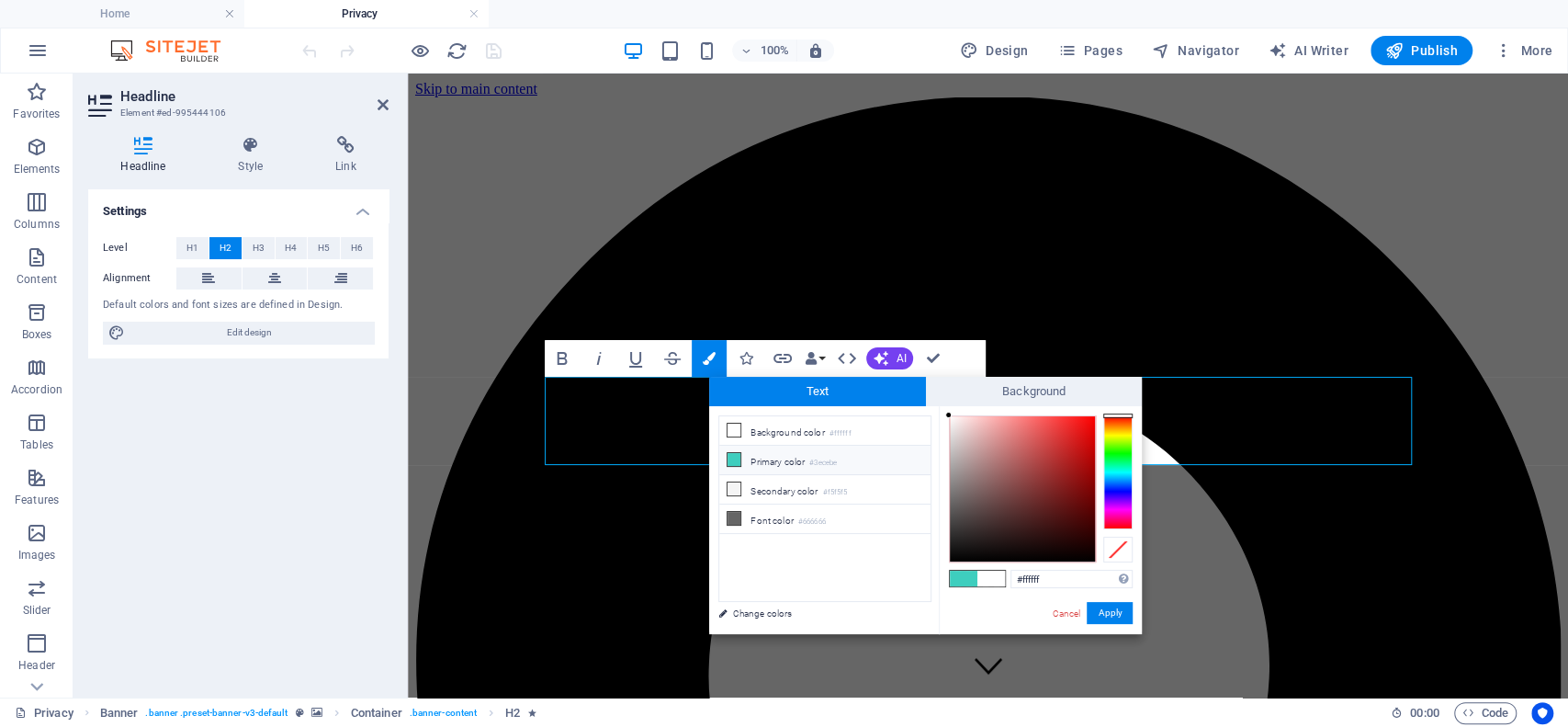
click at [735, 464] on icon at bounding box center [734, 459] width 13 height 13
type input "#3ecebe"
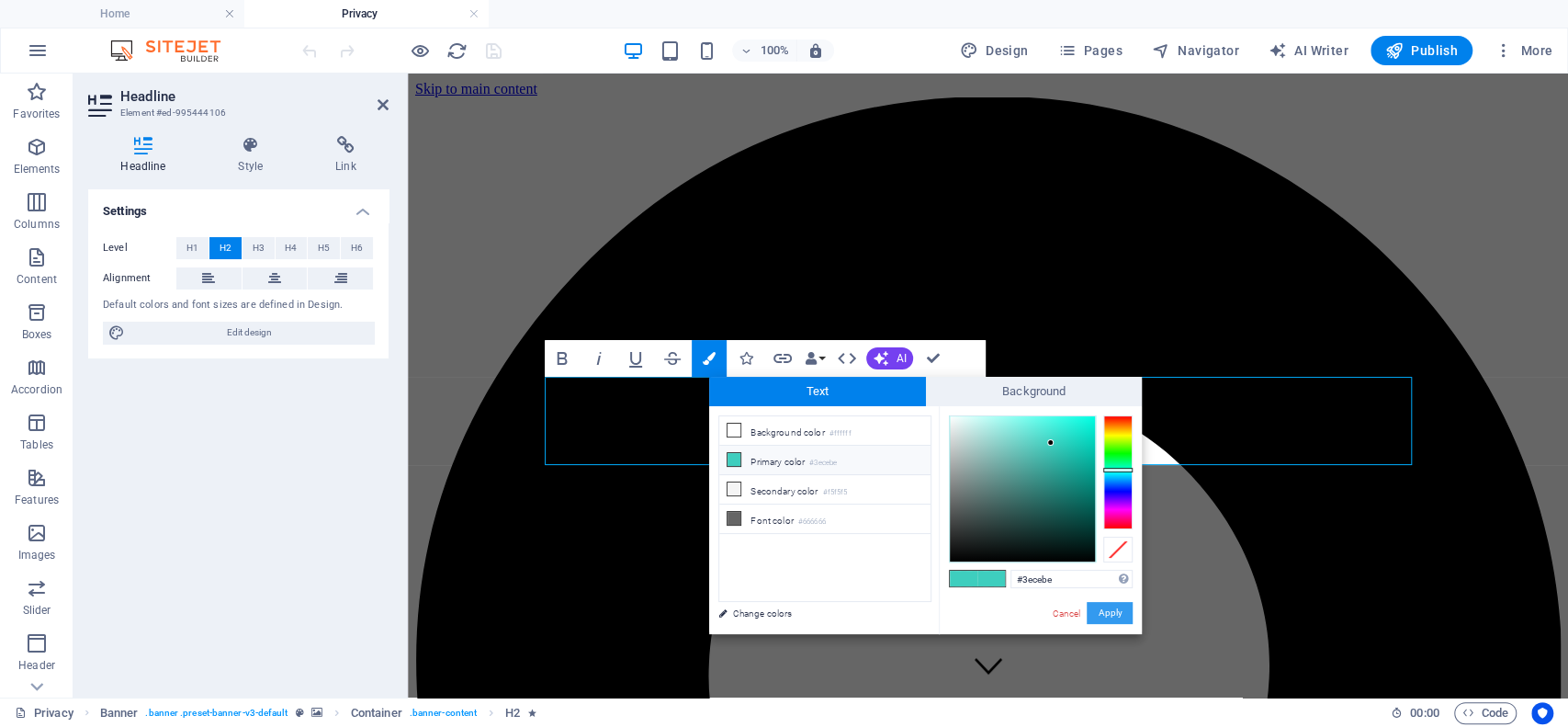
click at [1123, 606] on button "Apply" at bounding box center [1110, 613] width 46 height 22
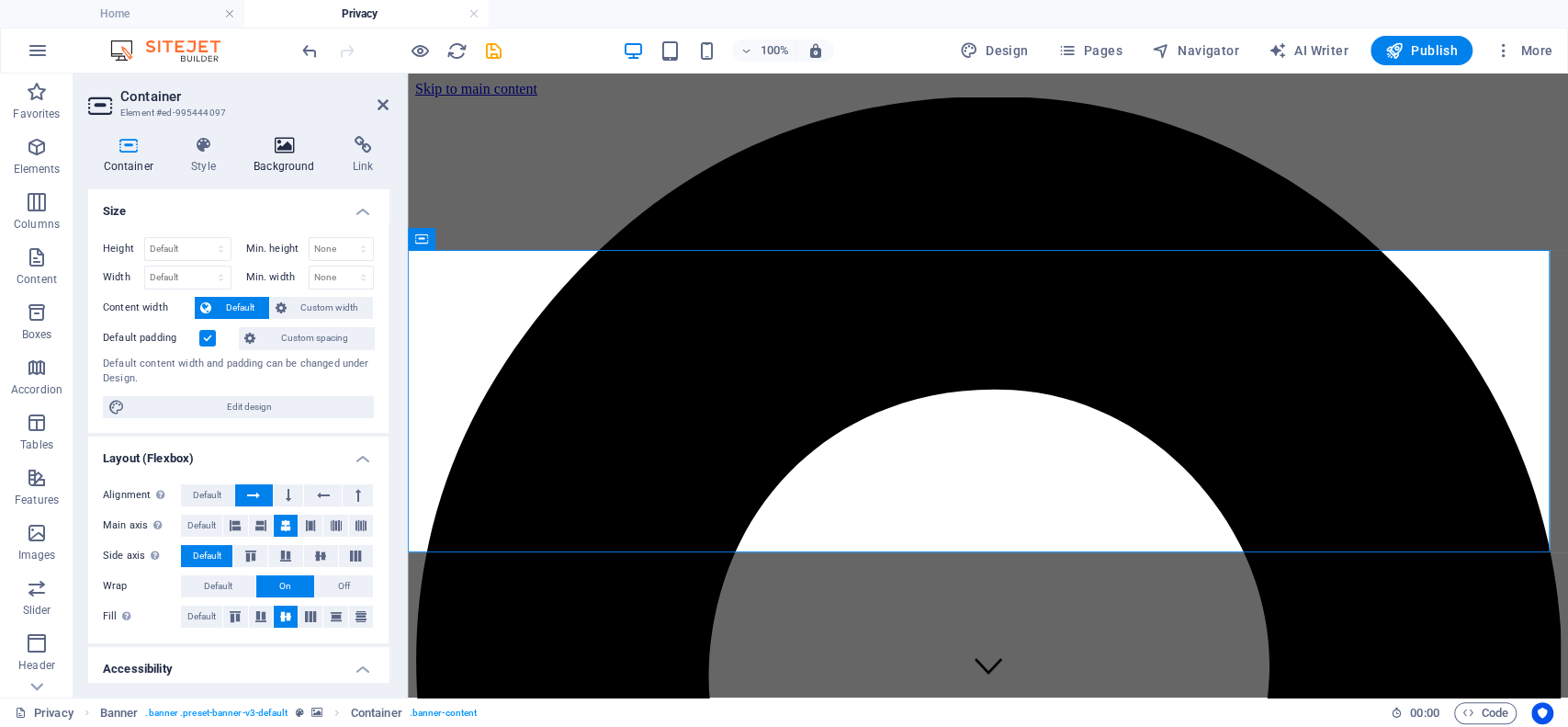
click at [287, 147] on icon at bounding box center [284, 145] width 92 height 19
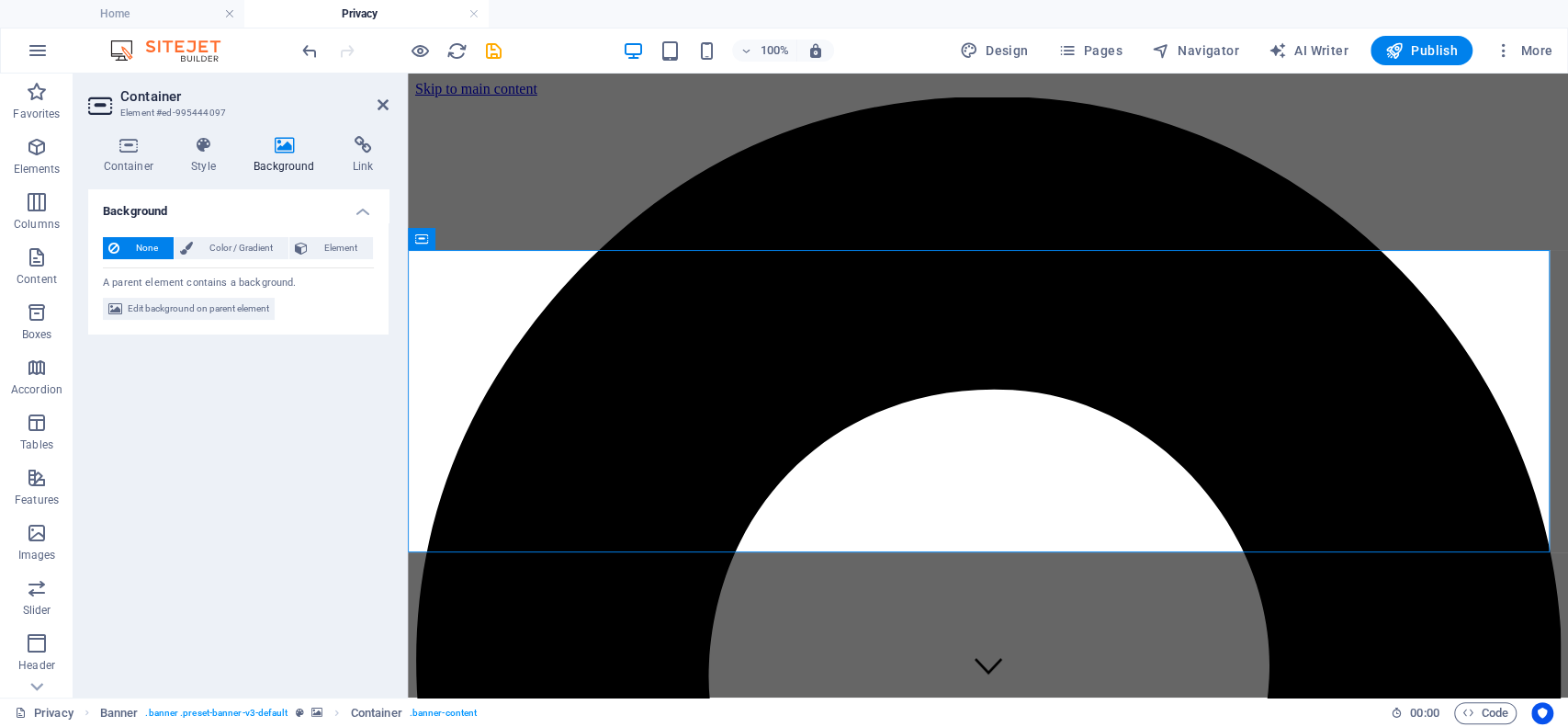
click at [222, 293] on div "None Color / Gradient Element Stretch background to full-width Color overlay Pl…" at bounding box center [238, 279] width 300 height 113
click at [222, 314] on span "Edit background on parent element" at bounding box center [197, 309] width 141 height 22
select select "ms"
select select "s"
select select "progressive"
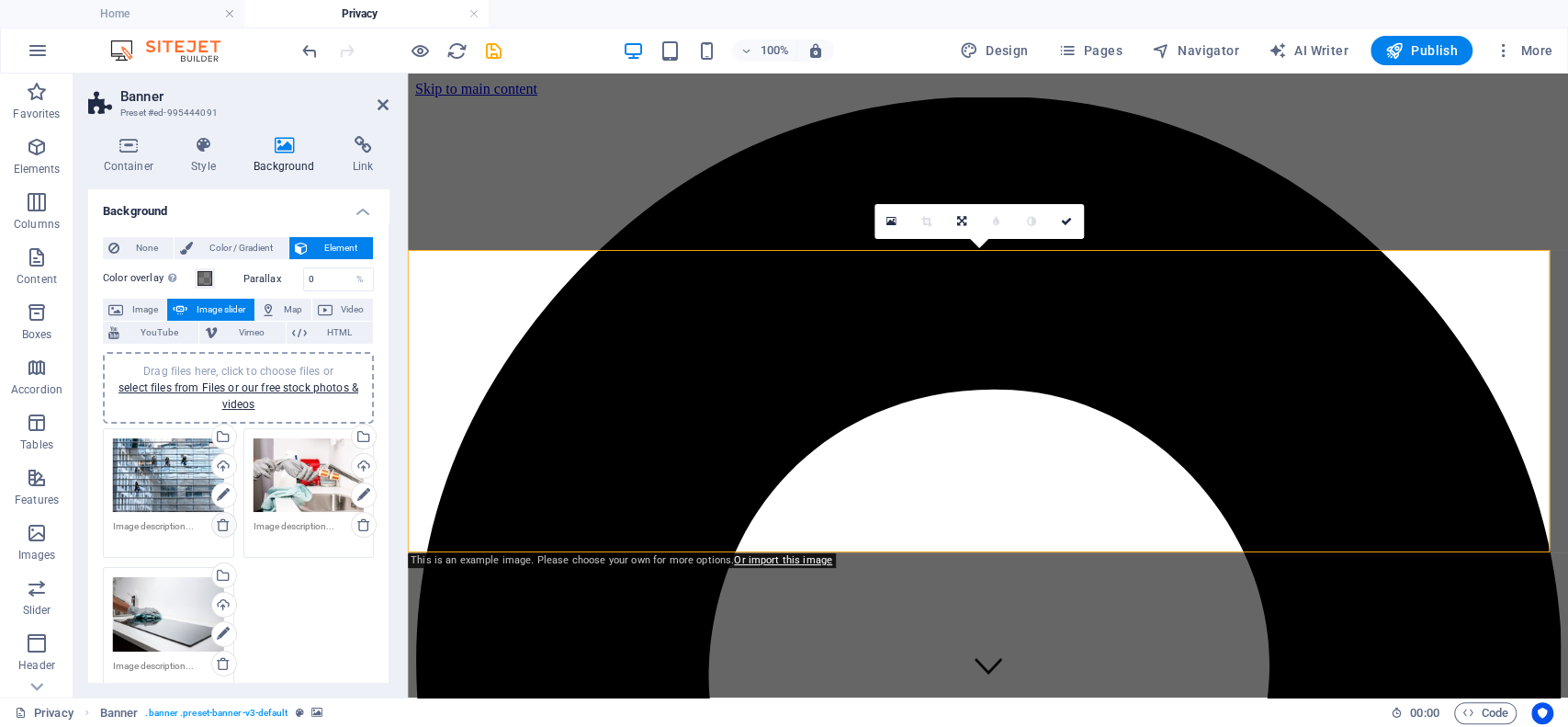
click at [224, 518] on icon at bounding box center [223, 525] width 15 height 15
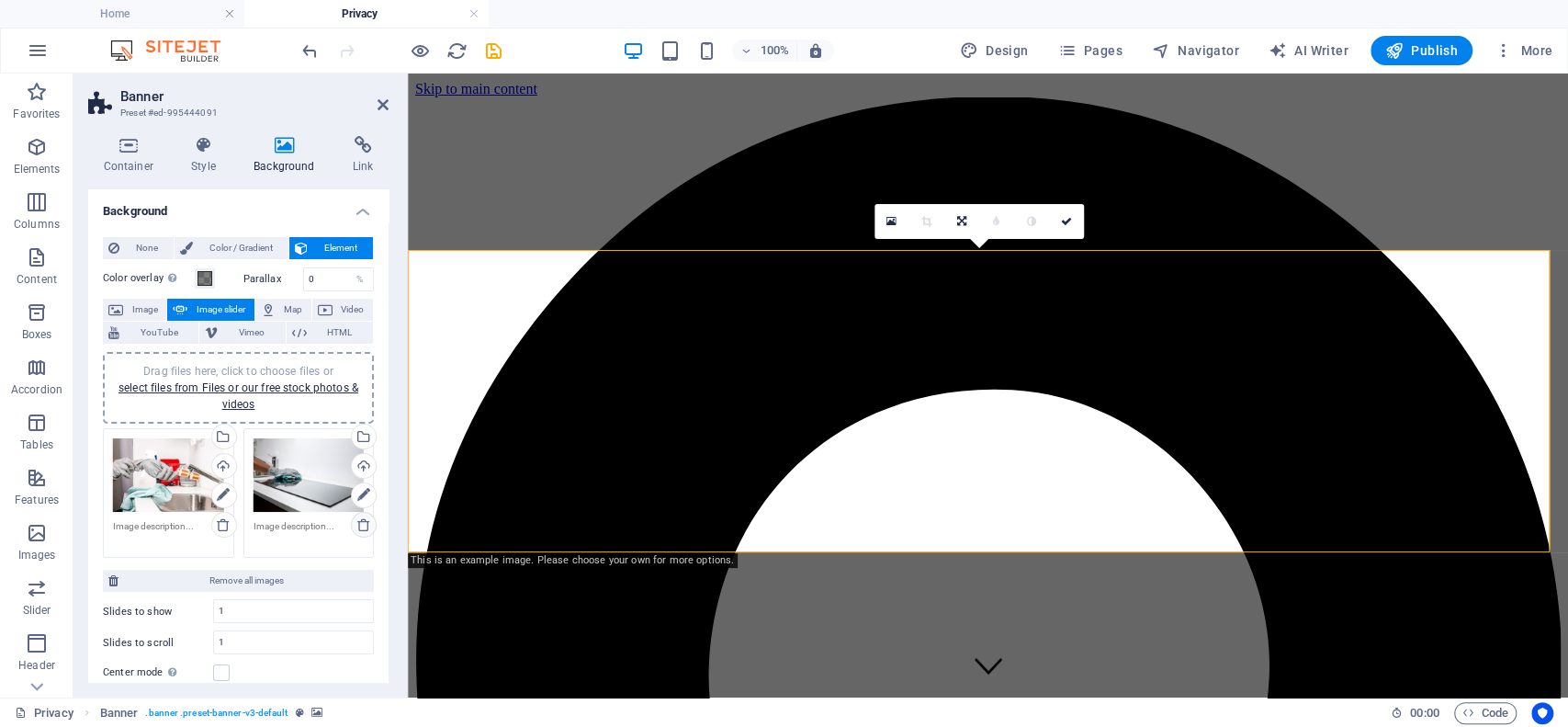
click at [359, 525] on icon at bounding box center [363, 525] width 15 height 15
click at [218, 522] on icon at bounding box center [223, 525] width 15 height 15
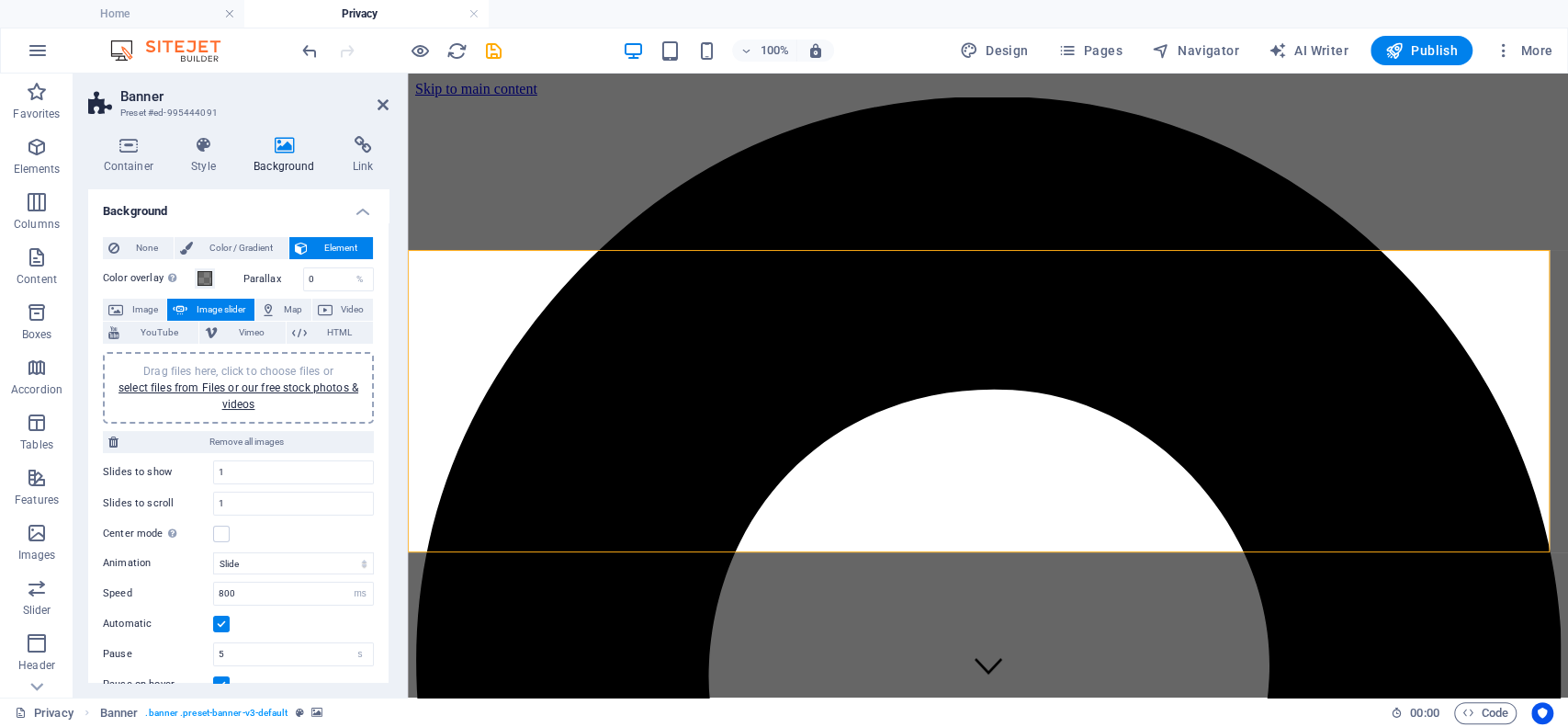
click at [245, 394] on div "Drag files here, click to choose files or select files from Files or our free s…" at bounding box center [238, 388] width 249 height 49
click at [292, 365] on span "Drag files here, click to choose files or select files from Files or our free s…" at bounding box center [238, 387] width 240 height 46
click at [242, 403] on link "select files from Files or our free stock photos & videos" at bounding box center [238, 396] width 240 height 30
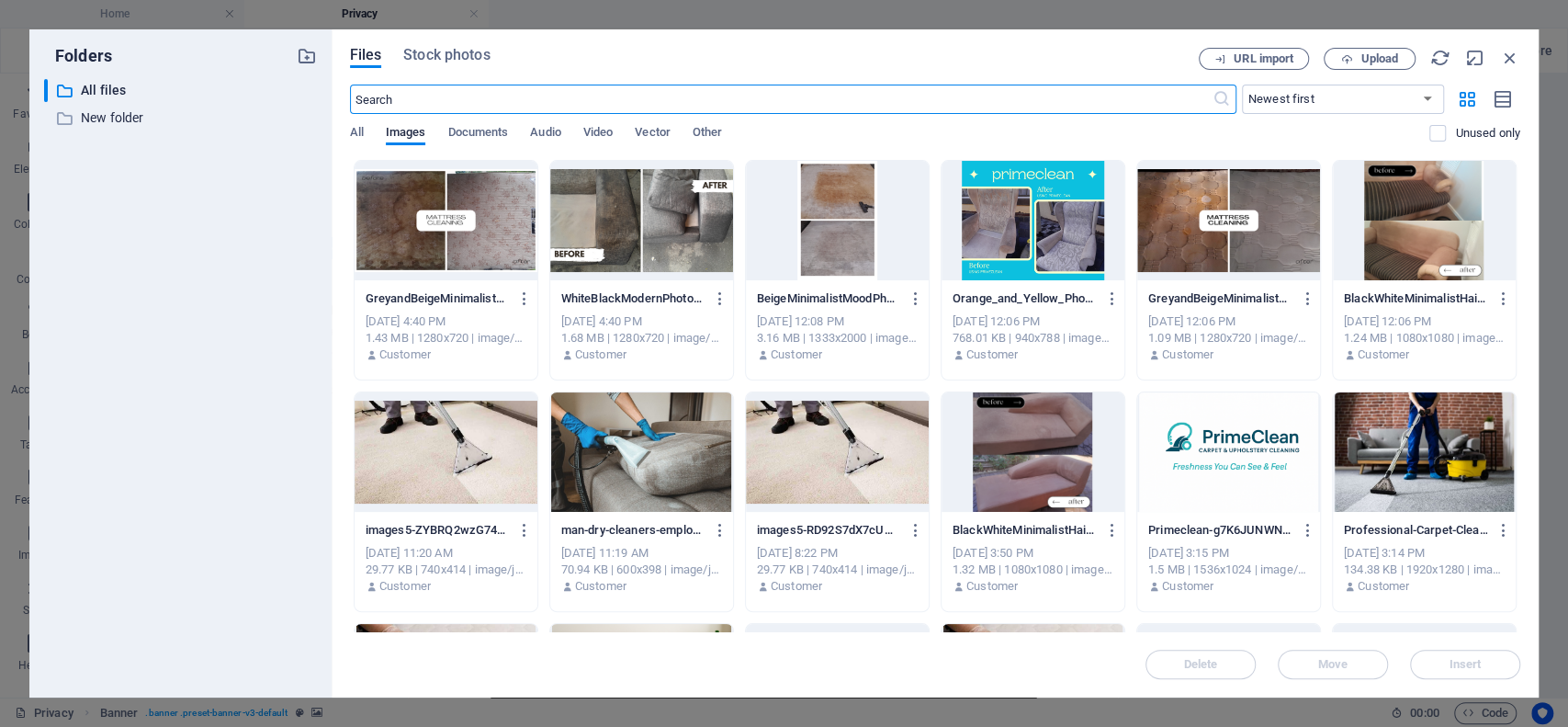
click at [800, 465] on div at bounding box center [837, 451] width 183 height 120
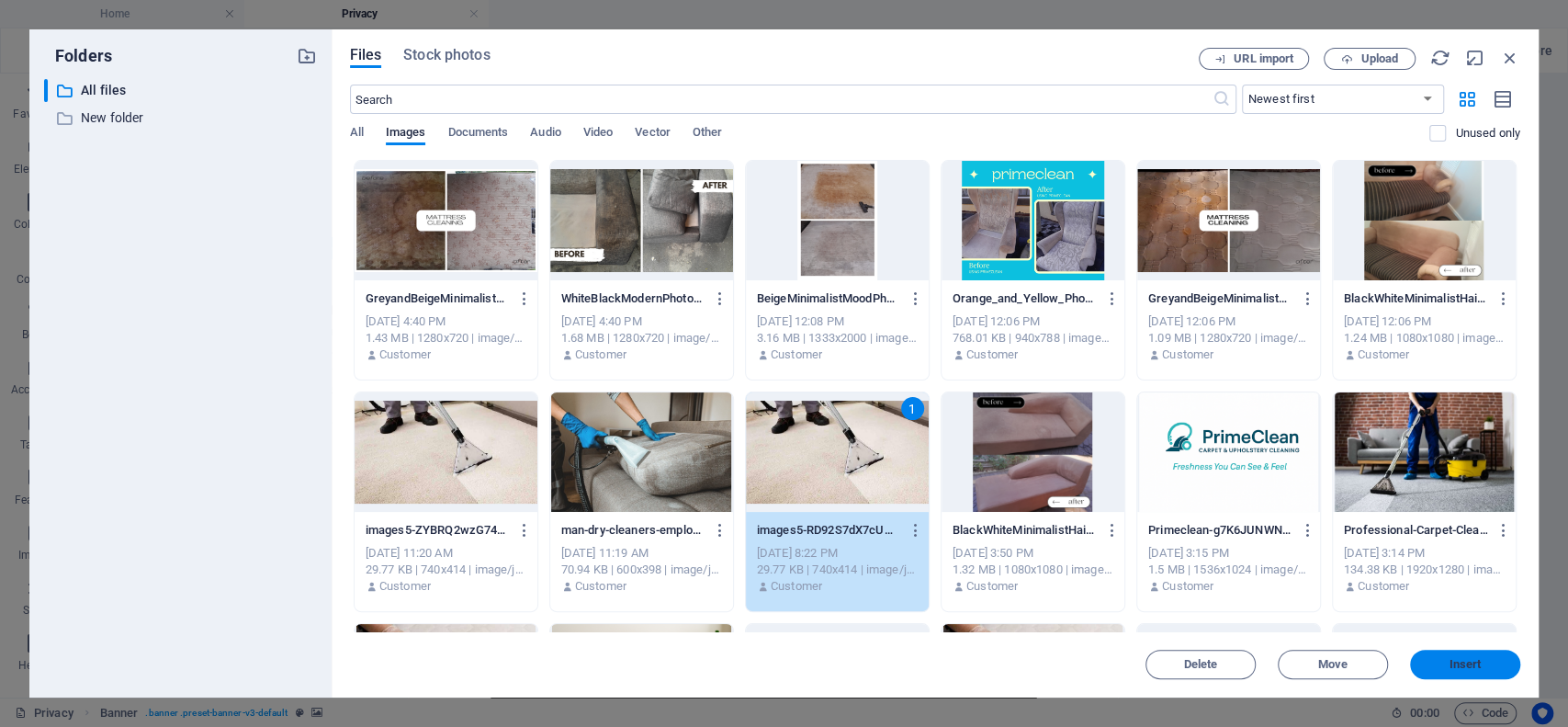
click at [1485, 671] on button "Insert" at bounding box center [1465, 665] width 111 height 30
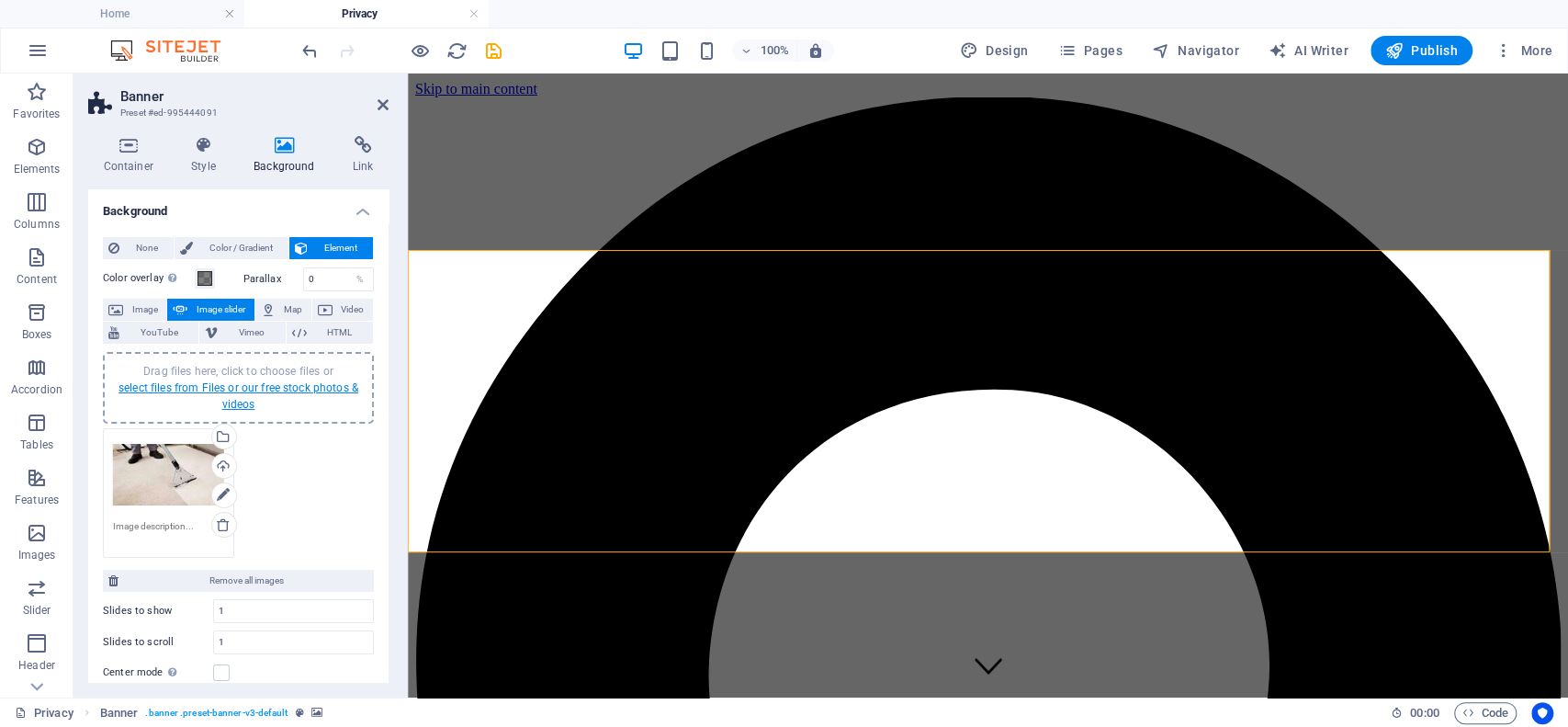
click at [229, 401] on link "select files from Files or our free stock photos & videos" at bounding box center [238, 396] width 240 height 30
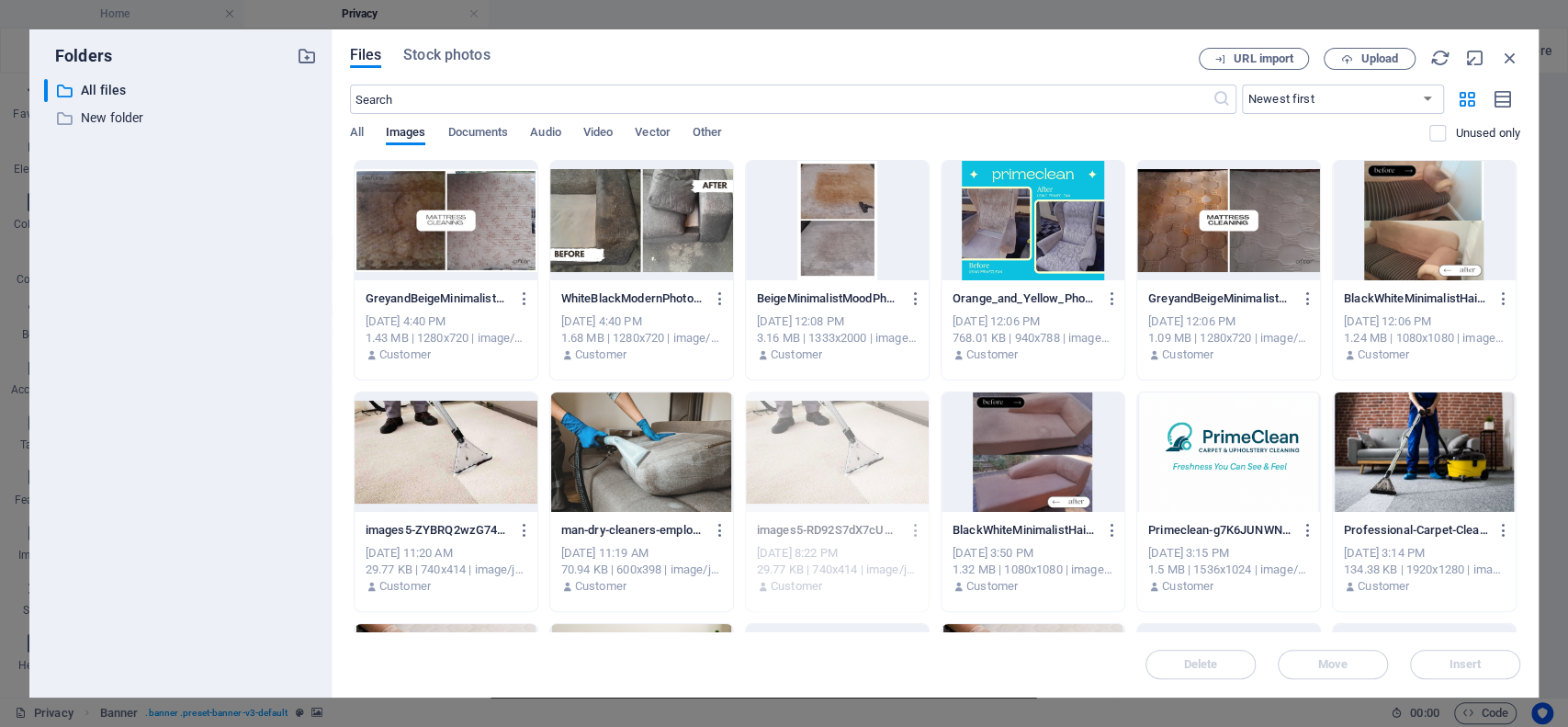
drag, startPoint x: 1515, startPoint y: 324, endPoint x: 1515, endPoint y: 338, distance: 14.0
click at [1515, 338] on div "GreyandBeigeMinimalistCollageBeforeAfterFashionStyleYouTubeThumbnail-bXBDrazYBL…" at bounding box center [936, 733] width 1171 height 1147
click at [1243, 454] on div at bounding box center [1228, 451] width 183 height 120
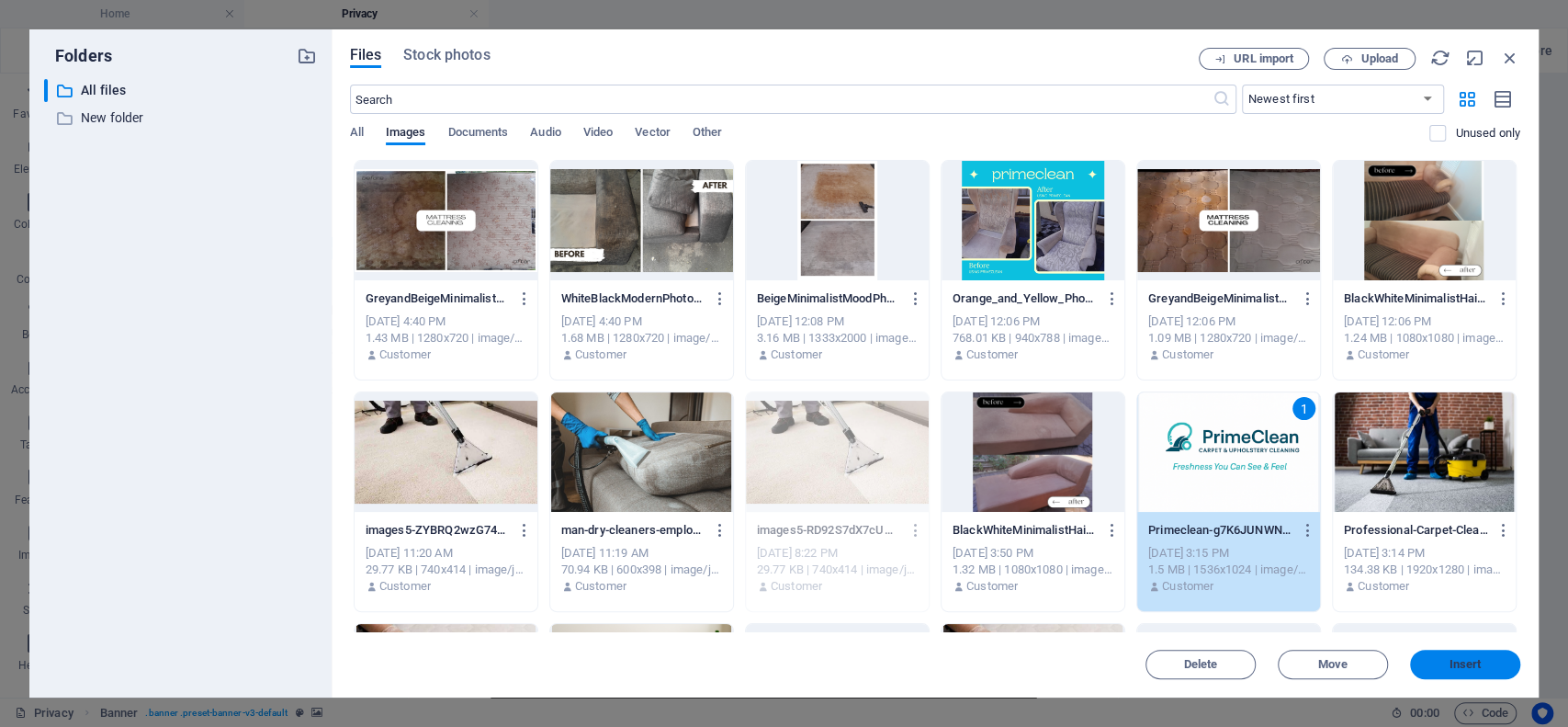
click at [1469, 674] on button "Insert" at bounding box center [1465, 665] width 111 height 30
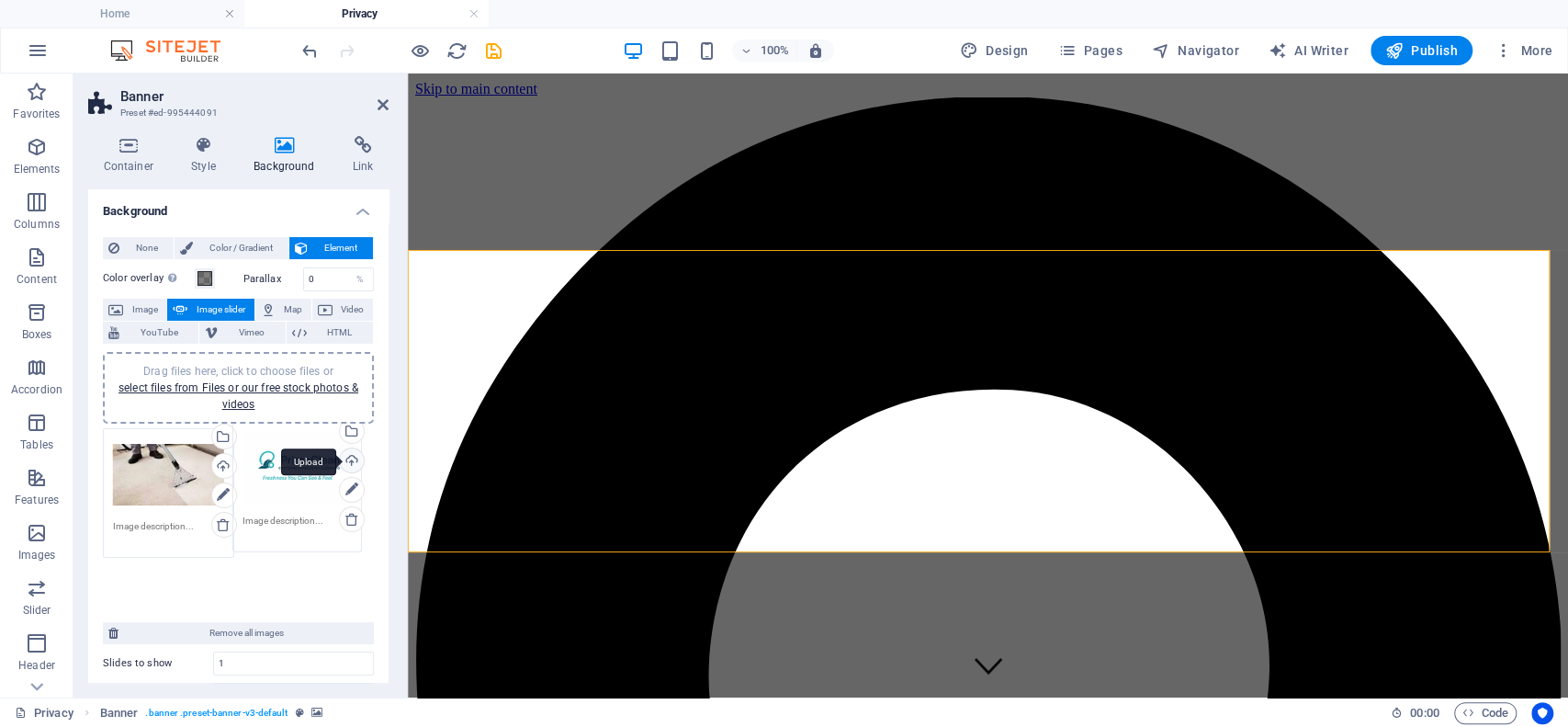
drag, startPoint x: 364, startPoint y: 476, endPoint x: 354, endPoint y: 470, distance: 11.7
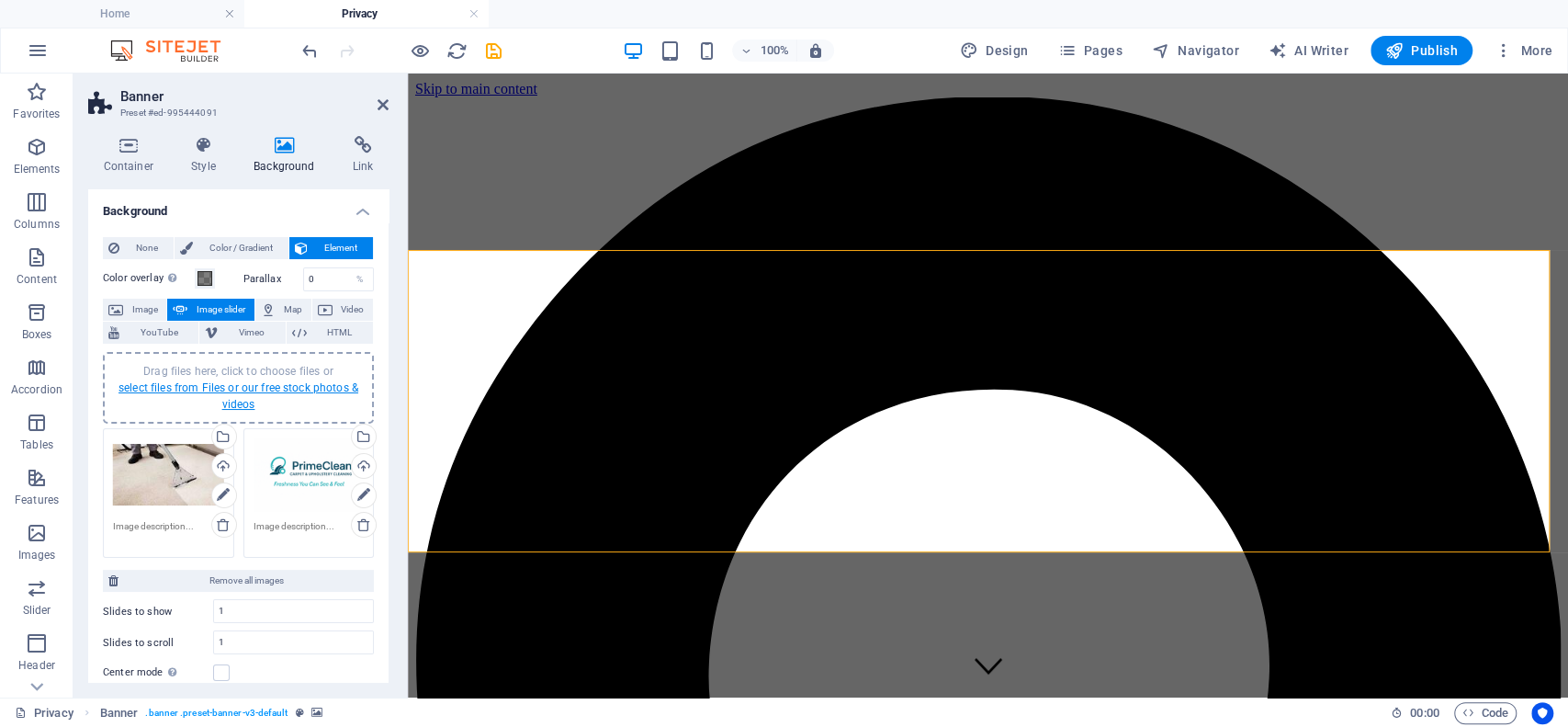
click at [265, 385] on link "select files from Files or our free stock photos & videos" at bounding box center [238, 396] width 240 height 30
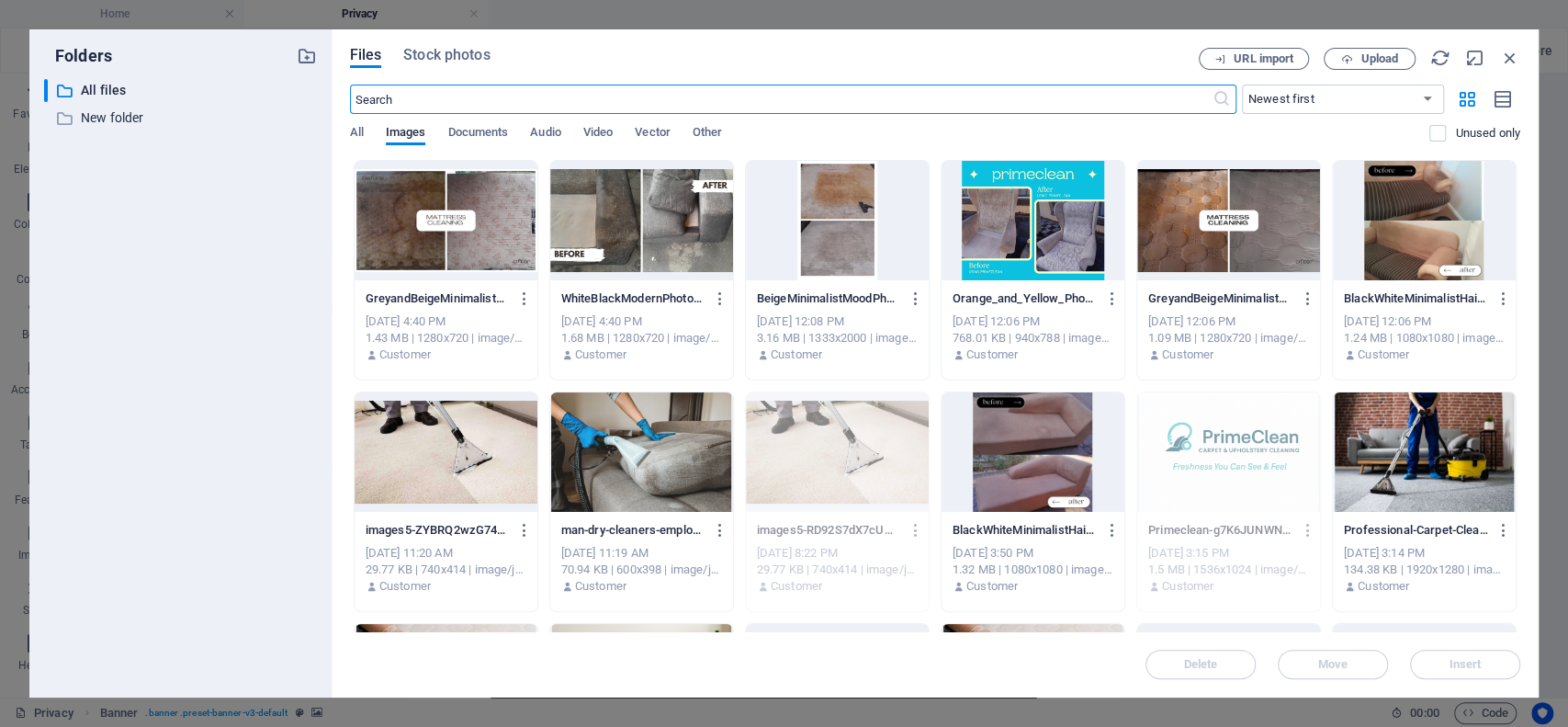
click at [626, 454] on div at bounding box center [641, 451] width 183 height 120
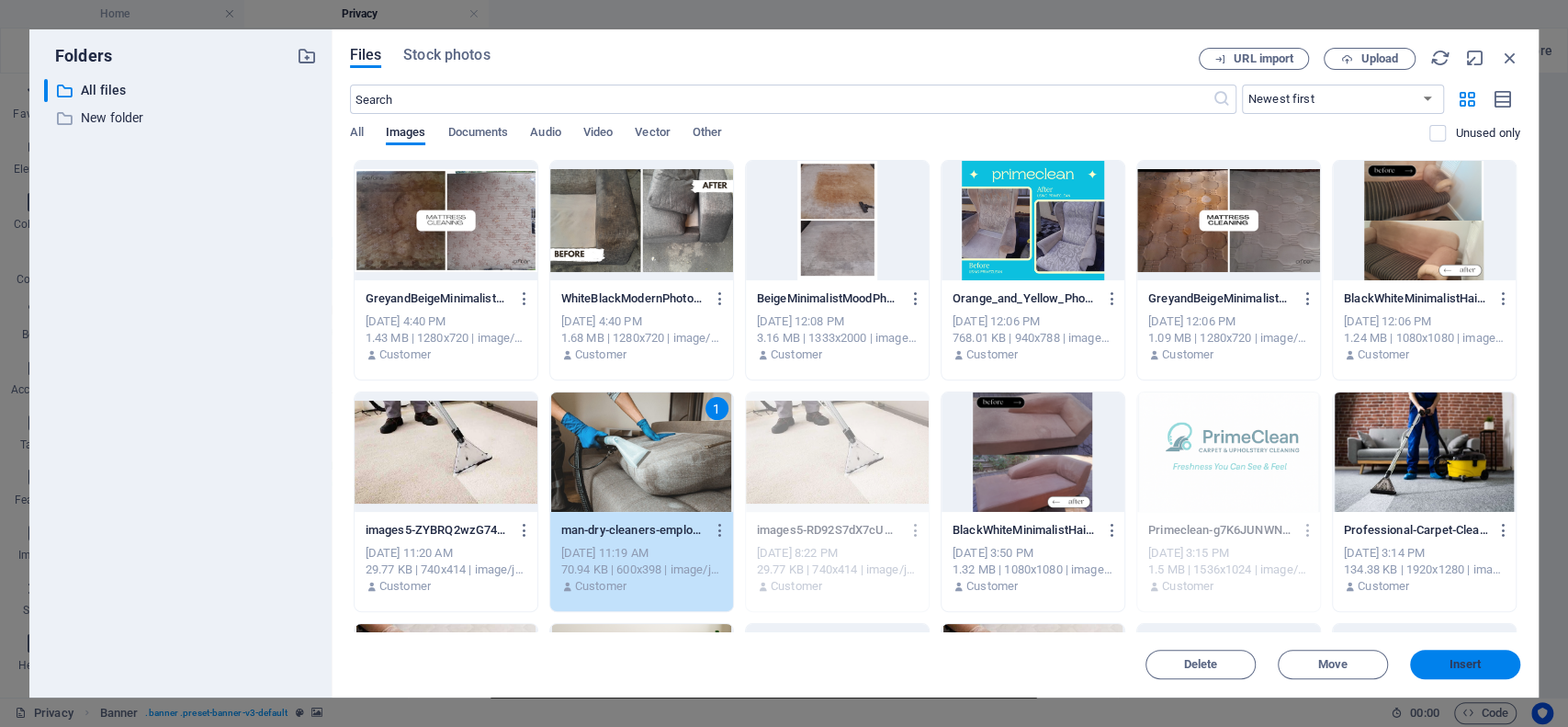
click at [1466, 666] on span "Insert" at bounding box center [1465, 664] width 33 height 11
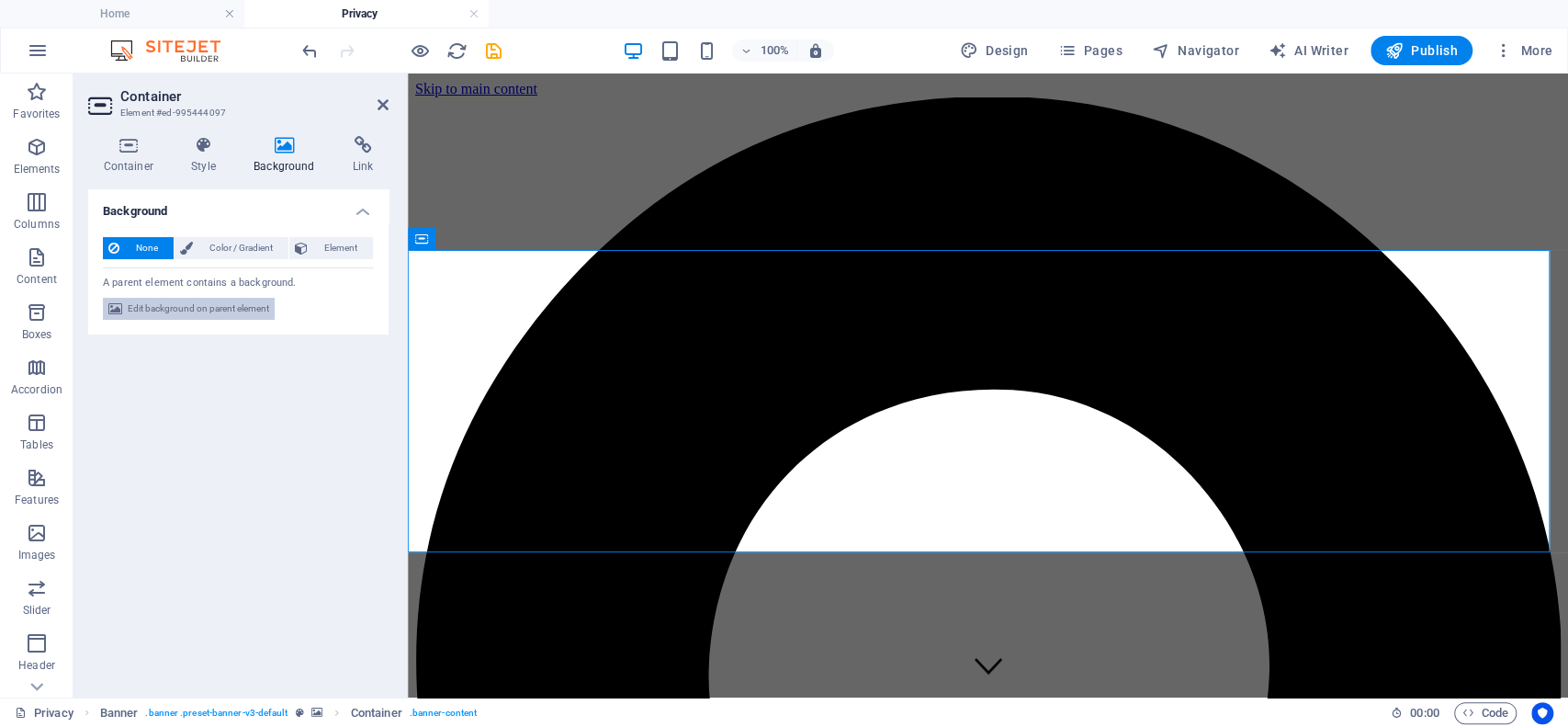
click at [213, 308] on span "Edit background on parent element" at bounding box center [197, 309] width 141 height 22
select select "ms"
select select "s"
select select "progressive"
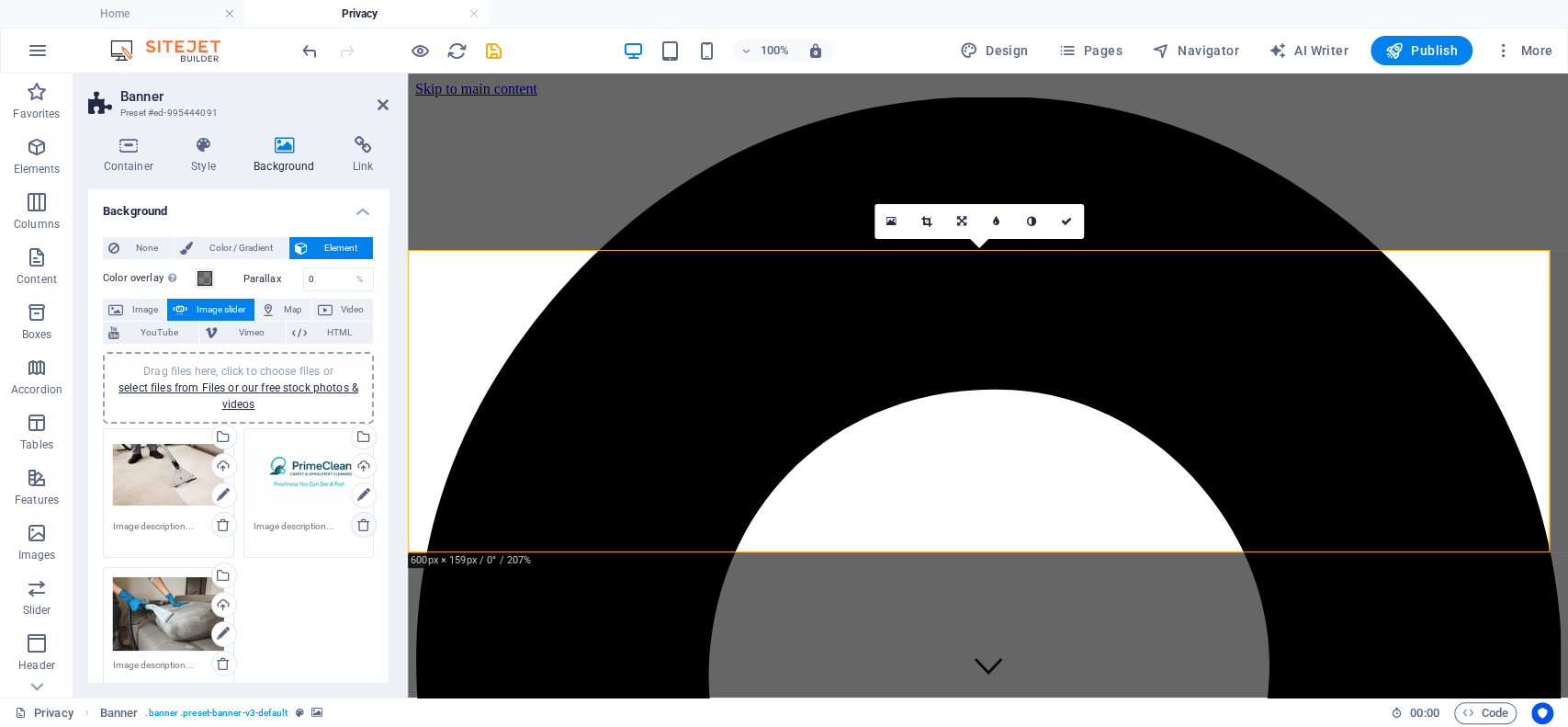
click at [364, 523] on icon at bounding box center [363, 525] width 15 height 15
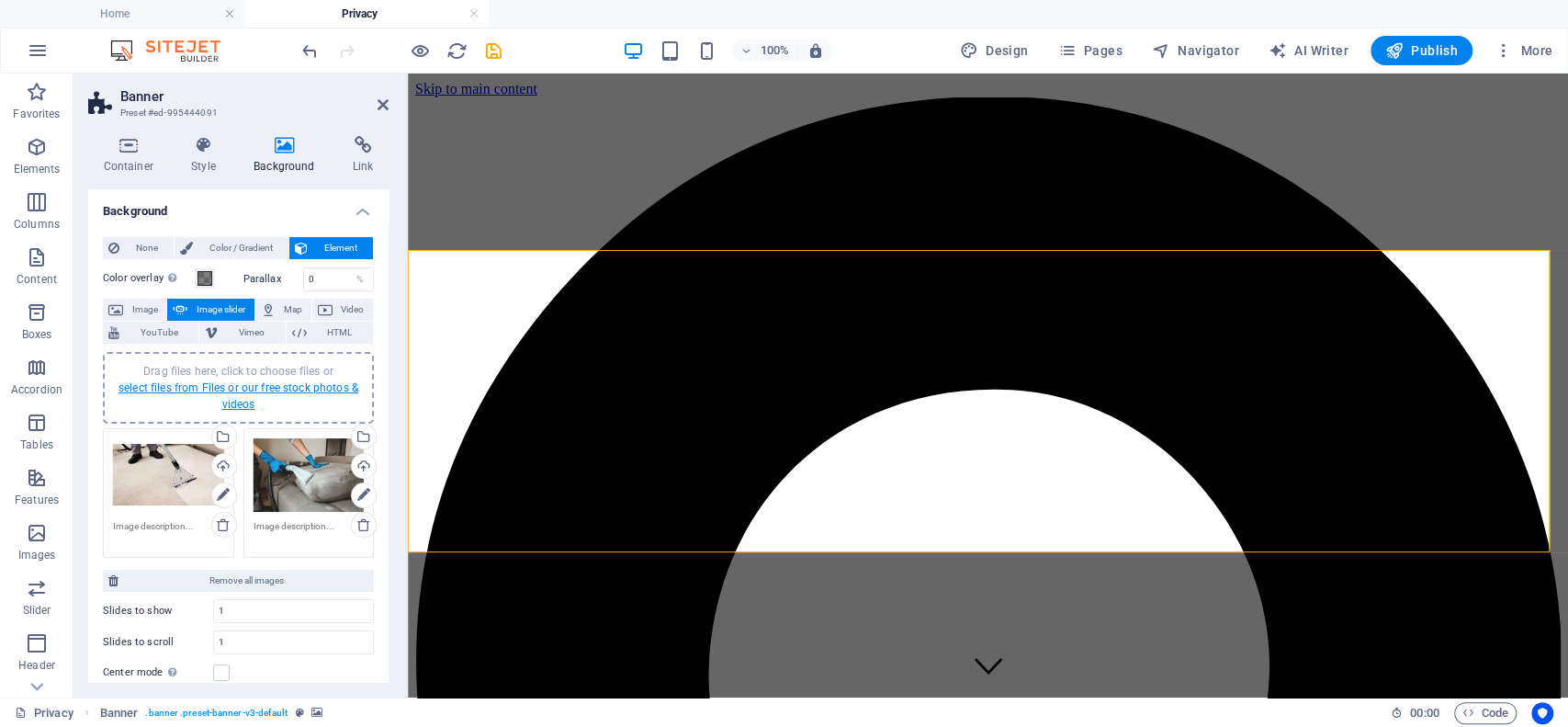
click at [249, 387] on link "select files from Files or our free stock photos & videos" at bounding box center [238, 396] width 240 height 30
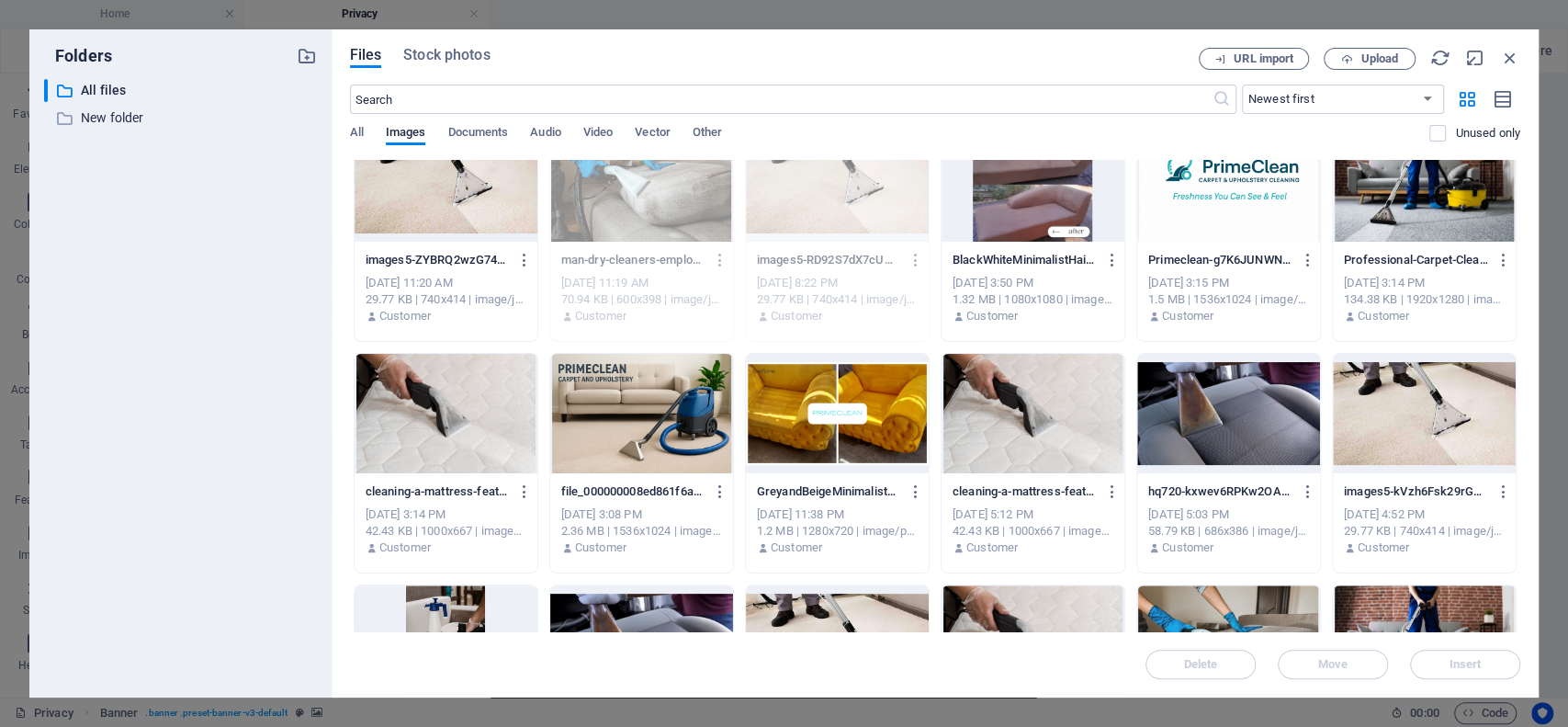
scroll to position [291, 0]
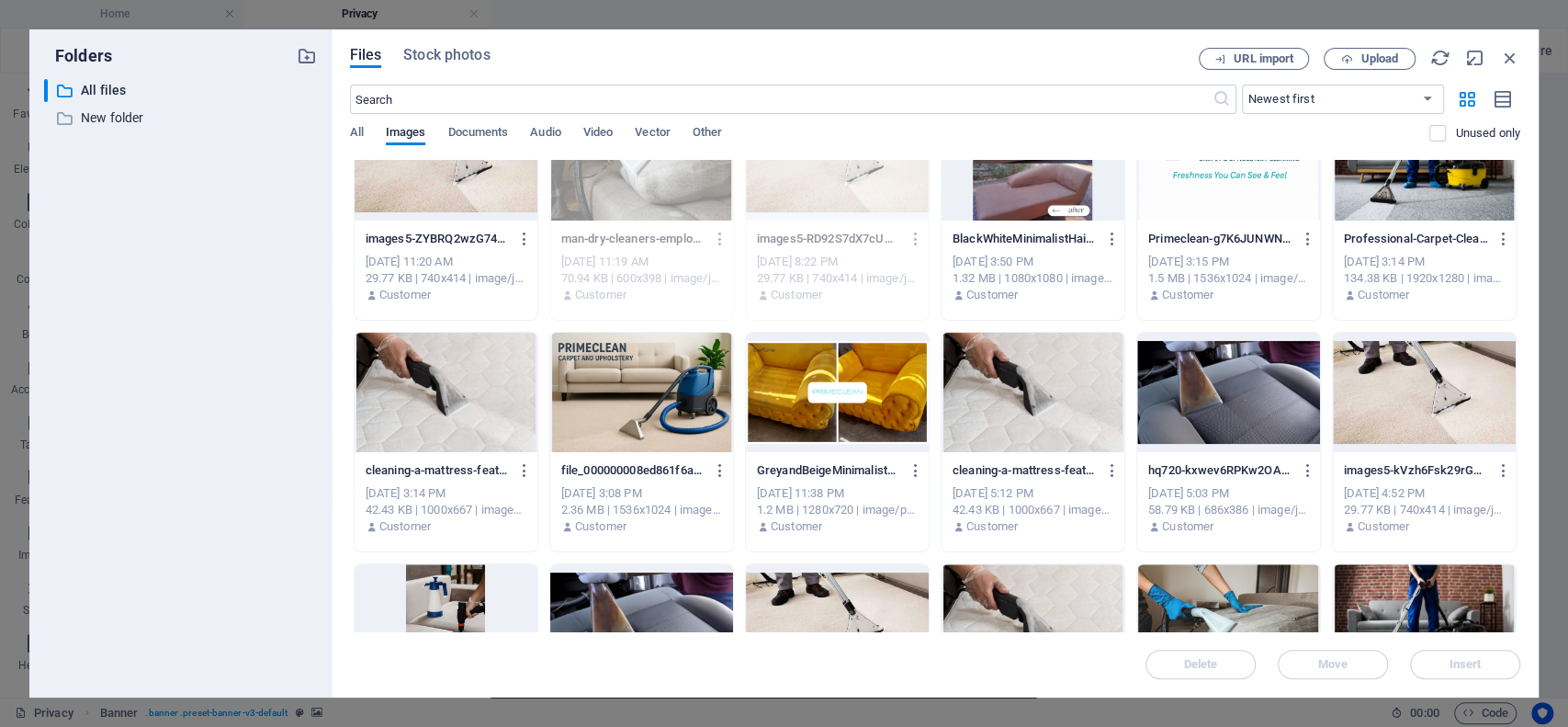
drag, startPoint x: 1529, startPoint y: 469, endPoint x: 469, endPoint y: 366, distance: 1065.0
click at [469, 366] on div at bounding box center [445, 392] width 183 height 120
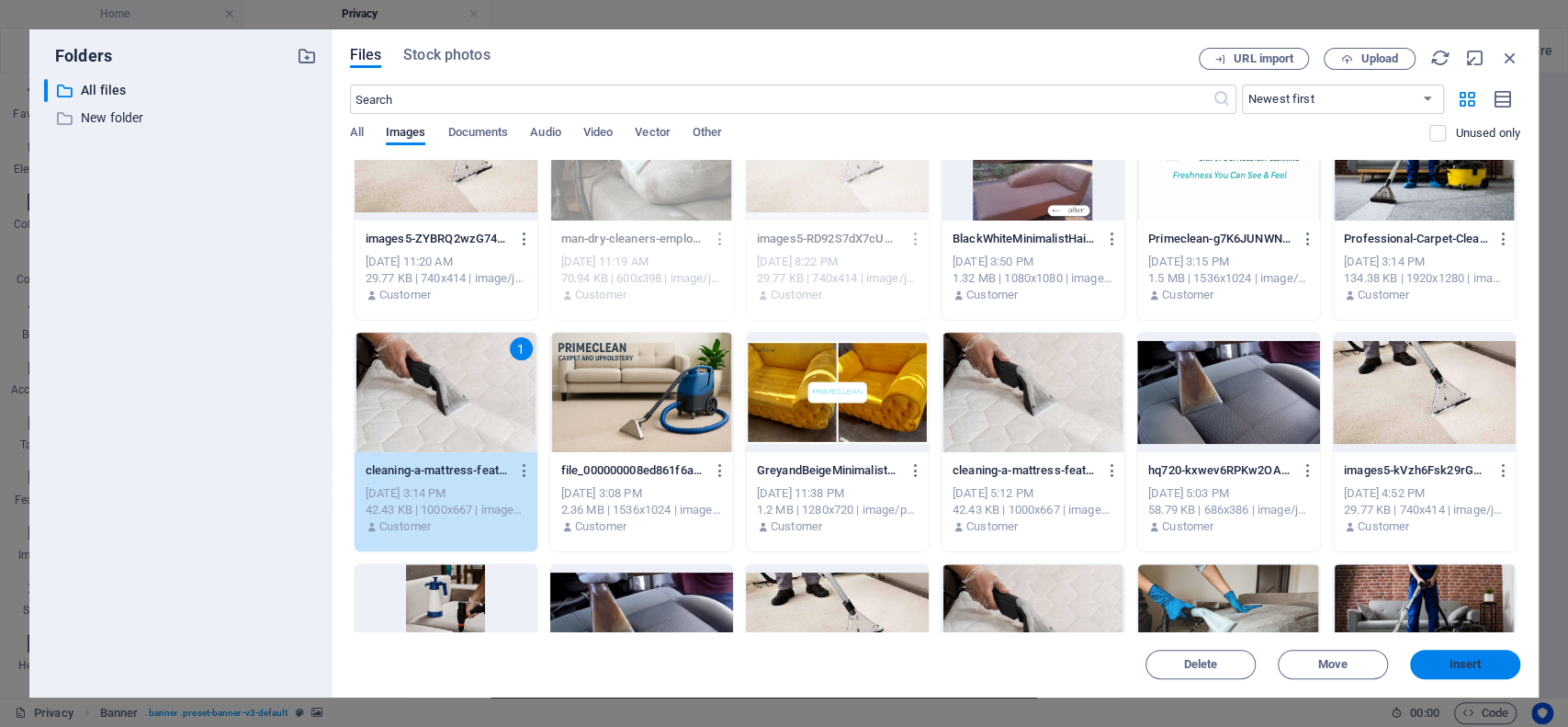
click at [1475, 666] on span "Insert" at bounding box center [1465, 664] width 33 height 11
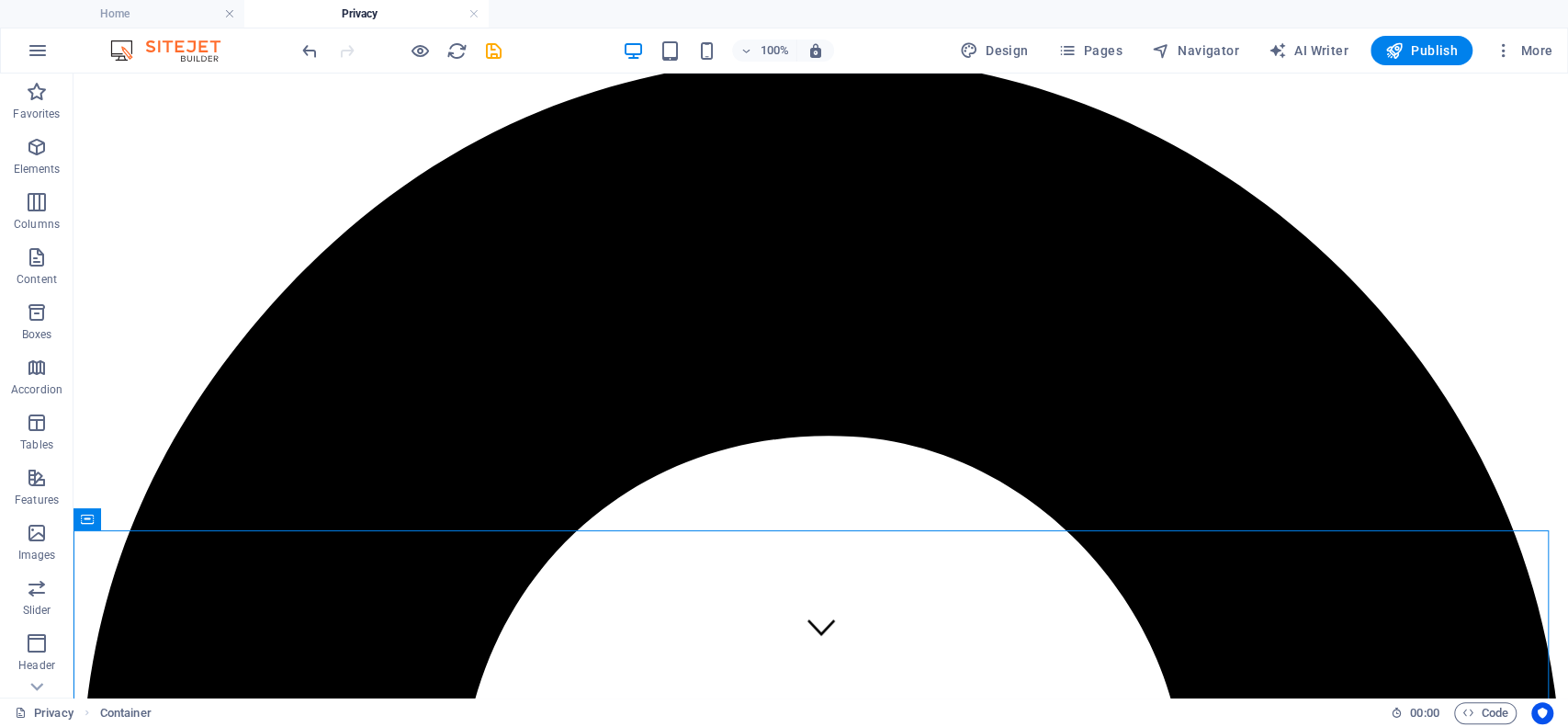
scroll to position [0, 0]
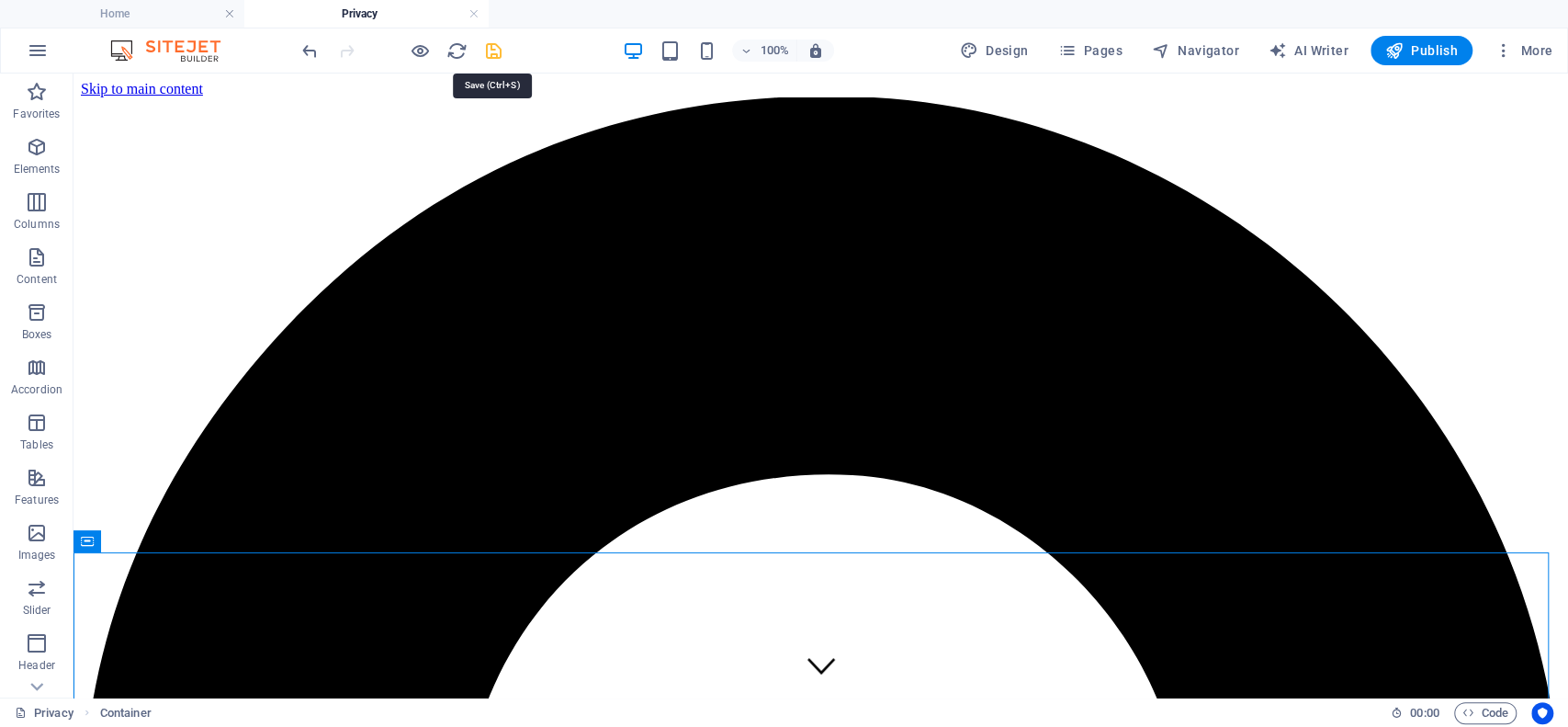
click at [500, 47] on icon "save" at bounding box center [493, 50] width 21 height 21
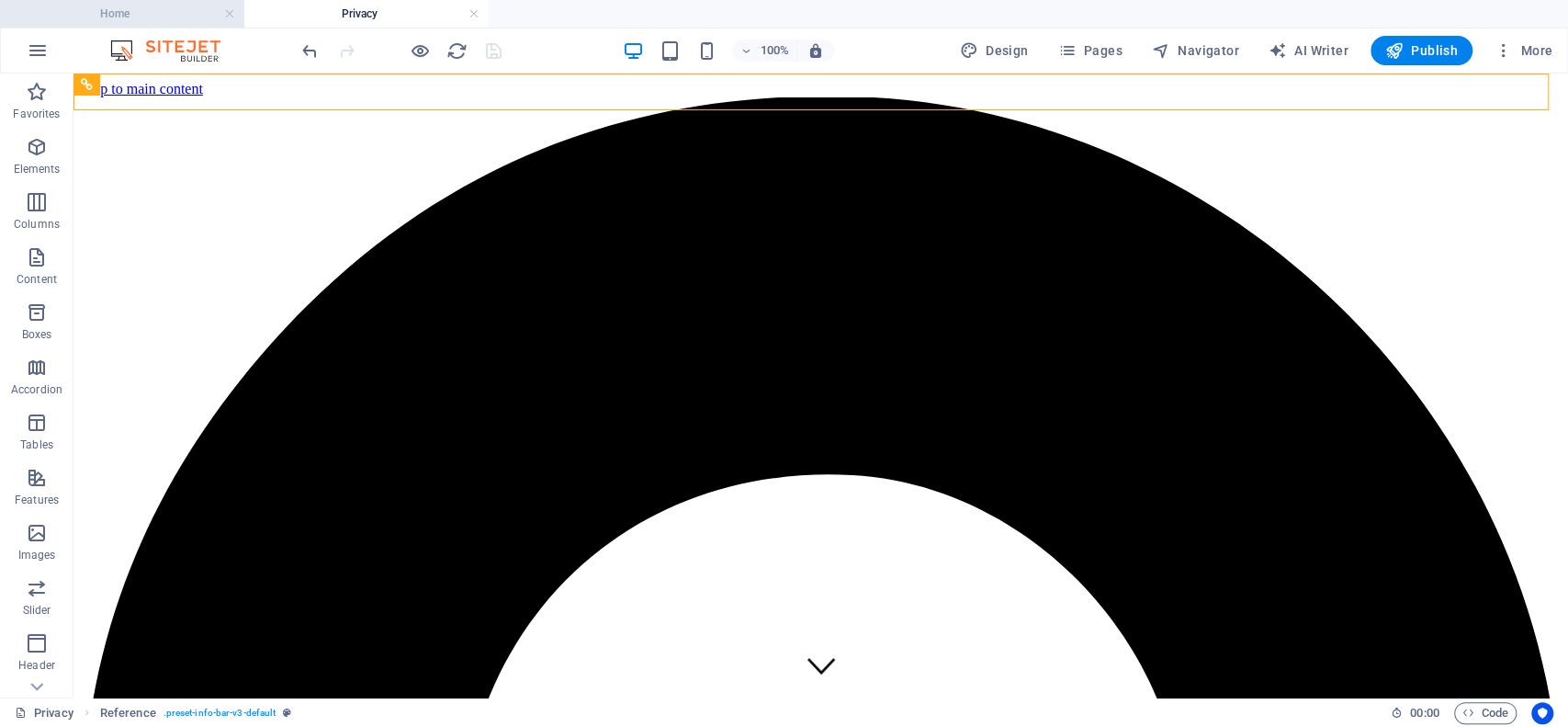
click at [118, 18] on h4 "Home" at bounding box center [122, 14] width 245 height 20
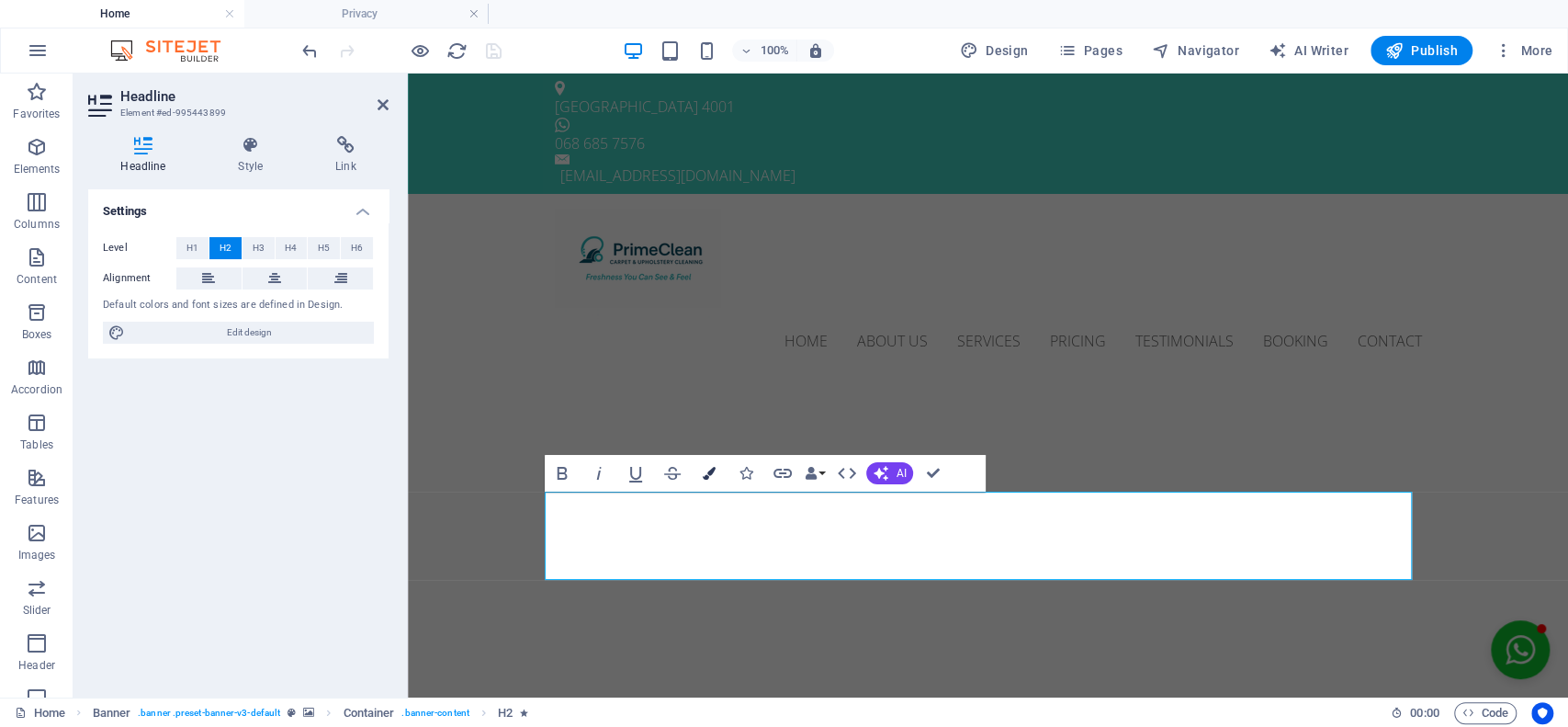
click at [707, 474] on icon "button" at bounding box center [709, 473] width 13 height 13
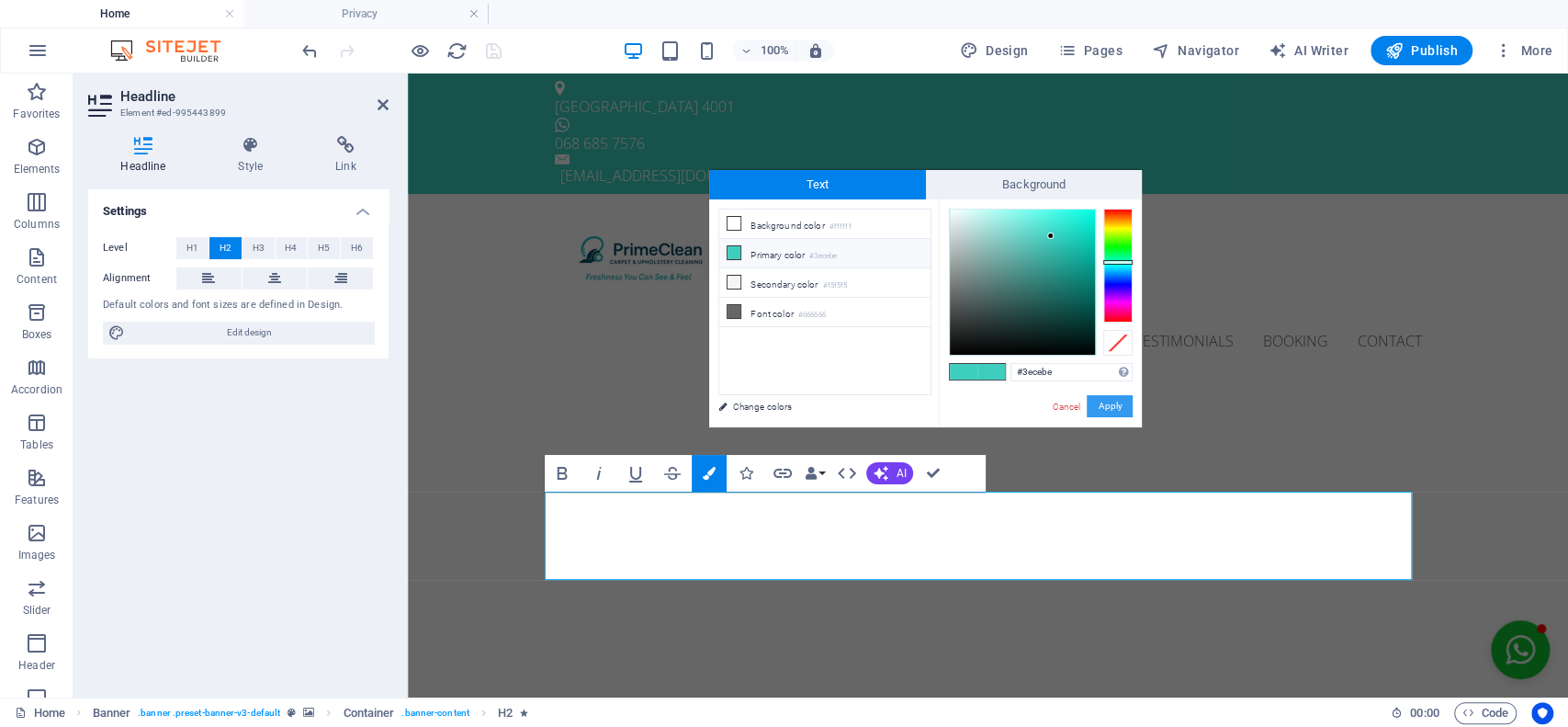
click at [1113, 404] on button "Apply" at bounding box center [1110, 406] width 46 height 22
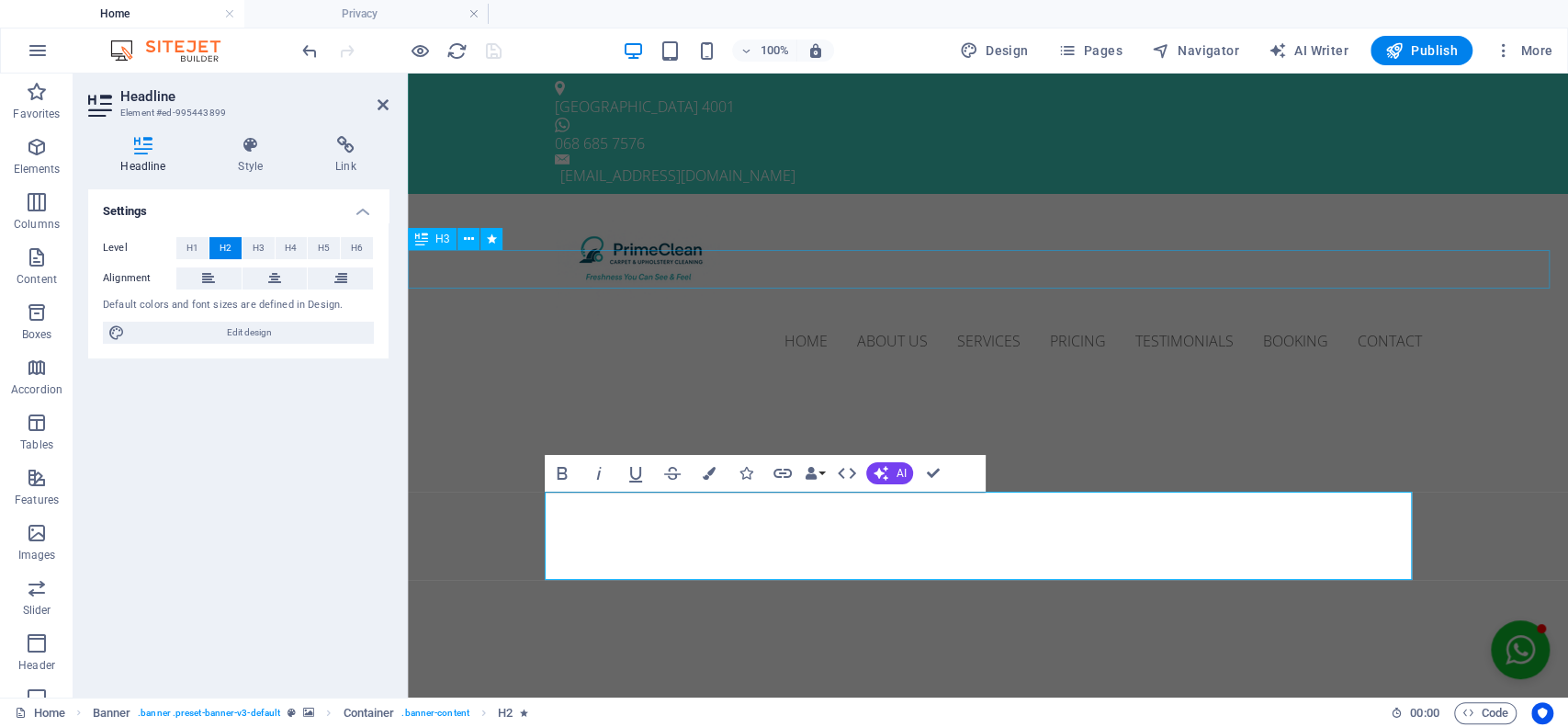
click at [1070, 377] on div "Professional. Affordable. Reliable." at bounding box center [987, 396] width 1160 height 39
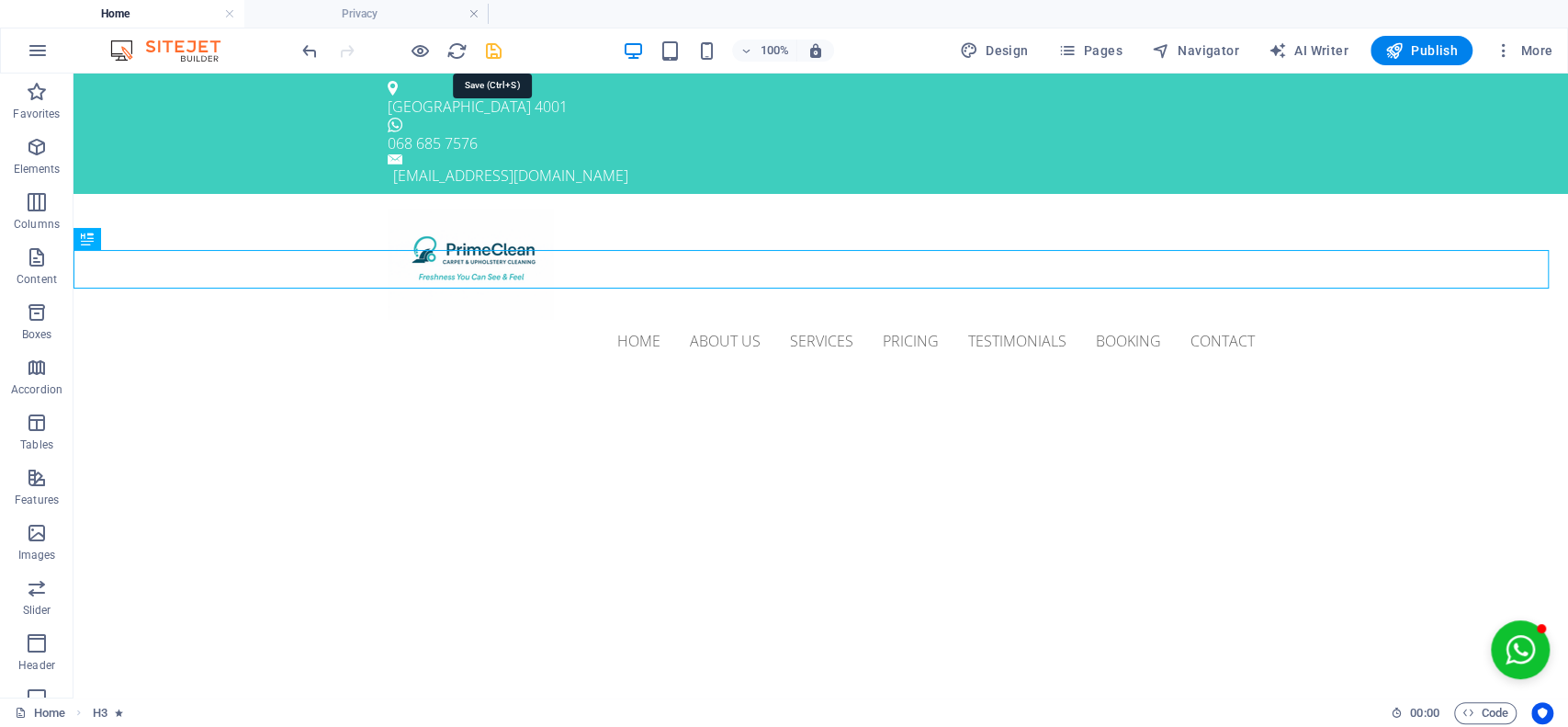
click at [494, 51] on icon "save" at bounding box center [493, 50] width 21 height 21
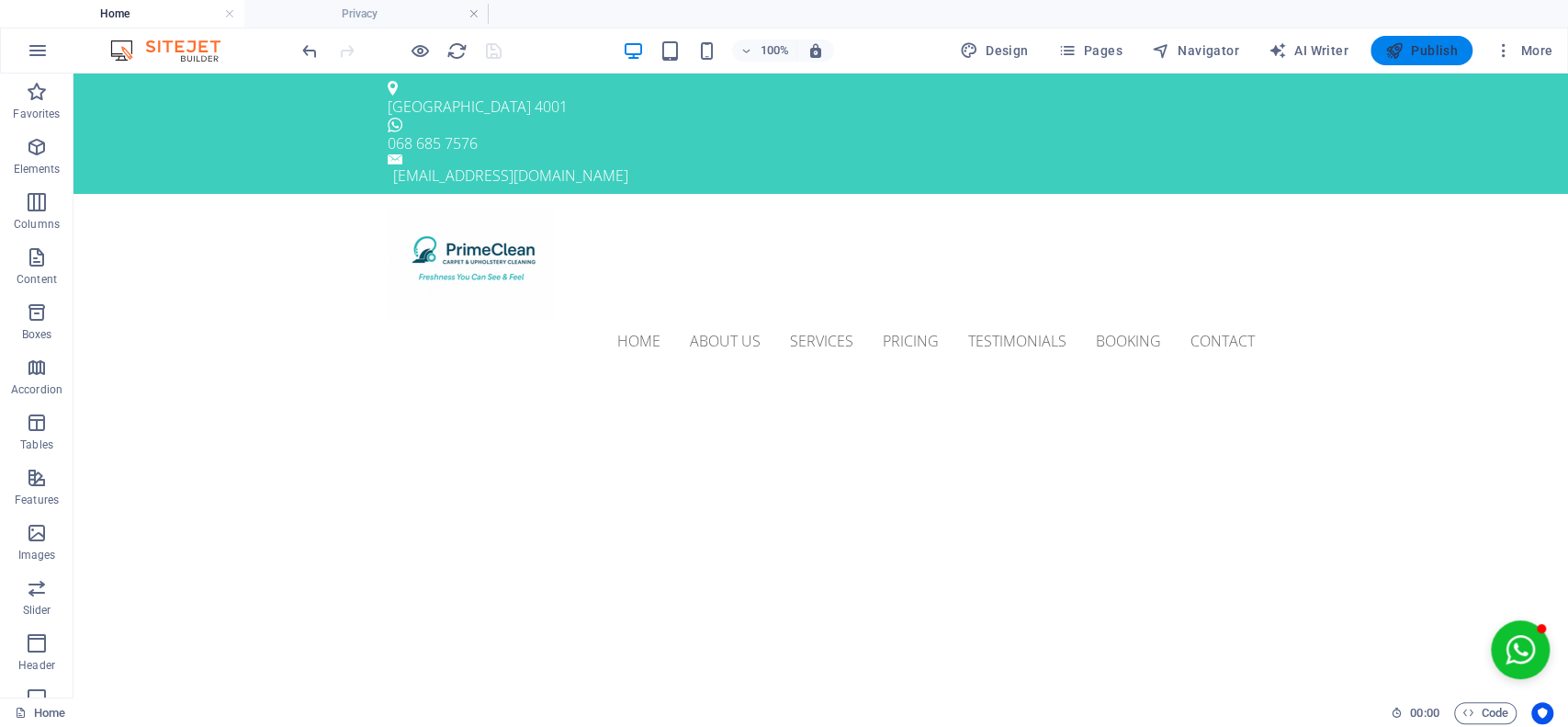
click at [1426, 44] on span "Publish" at bounding box center [1422, 50] width 73 height 19
